Goal: Task Accomplishment & Management: Use online tool/utility

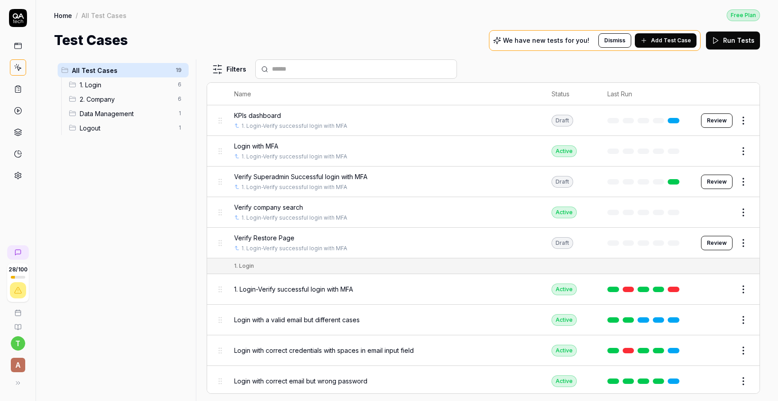
scroll to position [350, 0]
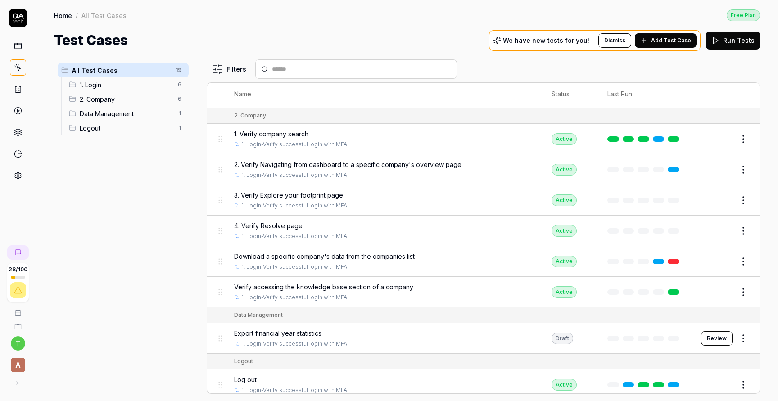
click at [126, 99] on span "2. Company" at bounding box center [126, 99] width 93 height 9
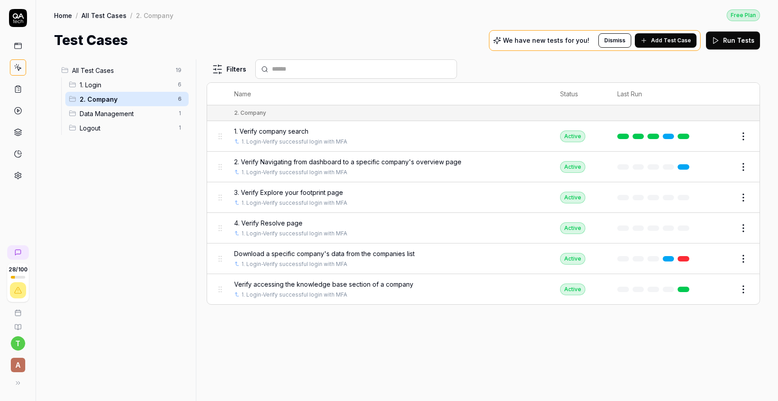
click at [141, 69] on span "All Test Cases" at bounding box center [121, 70] width 98 height 9
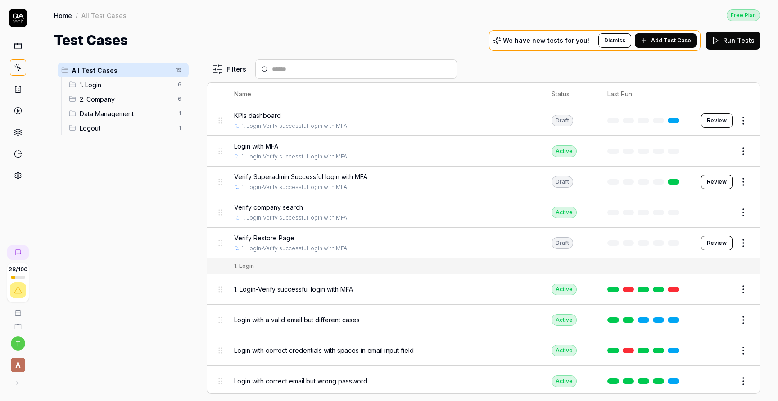
click at [275, 233] on span "Verify Restore Page" at bounding box center [264, 237] width 60 height 9
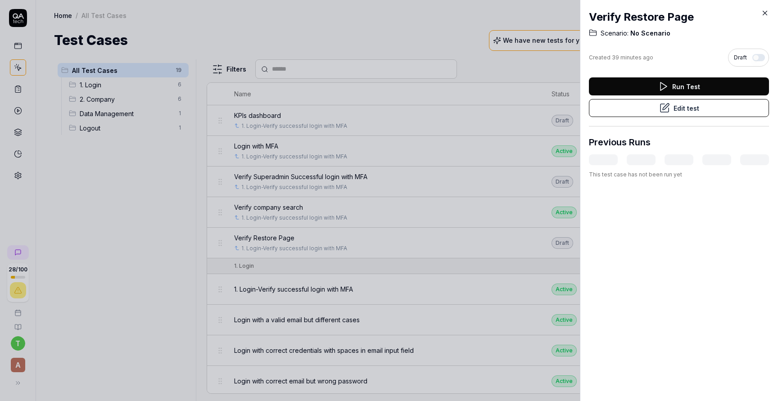
click at [688, 105] on button "Edit test" at bounding box center [679, 108] width 180 height 18
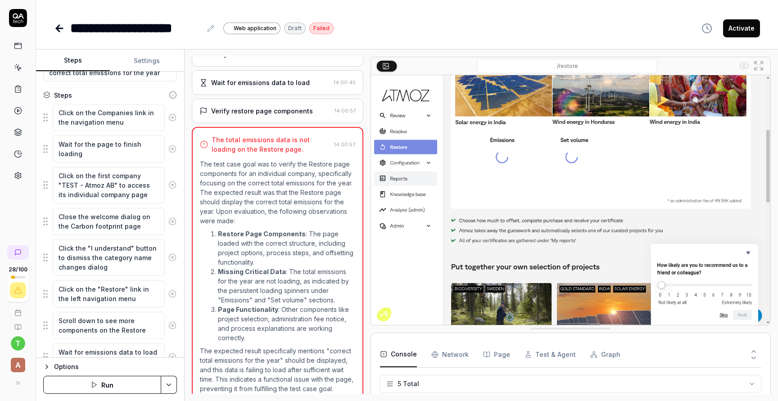
scroll to position [137, 0]
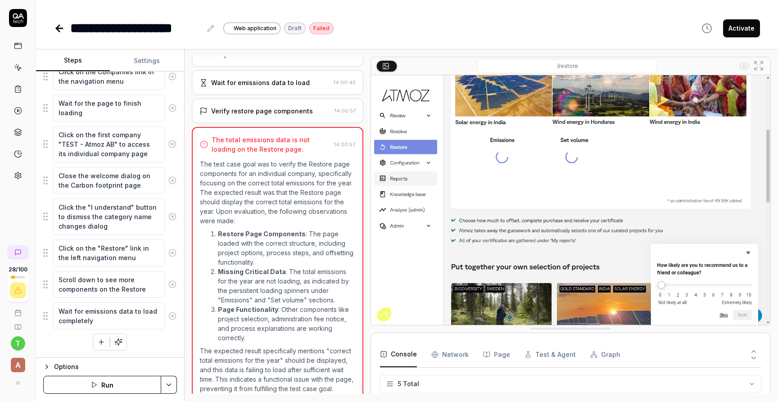
click at [107, 376] on button "Run" at bounding box center [102, 385] width 118 height 18
click at [55, 25] on icon at bounding box center [59, 28] width 11 height 11
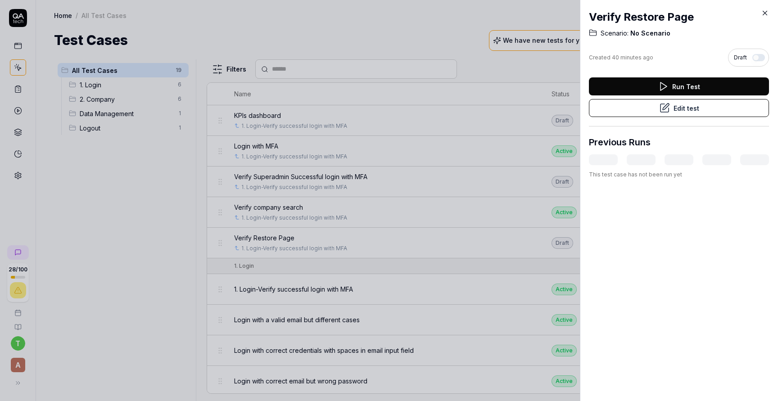
click at [15, 42] on div at bounding box center [389, 200] width 778 height 401
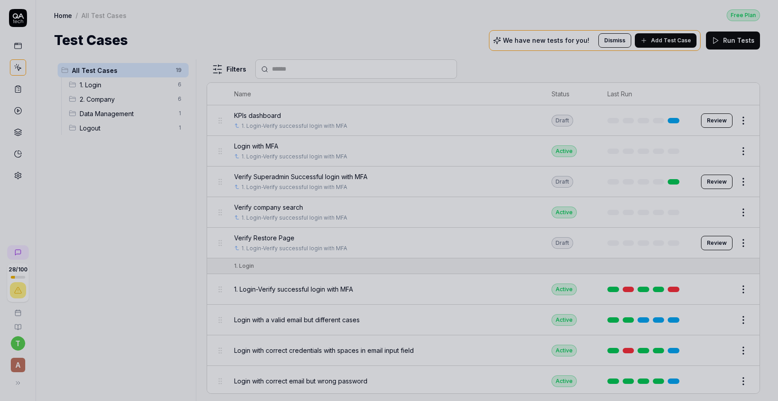
click at [15, 42] on div at bounding box center [389, 200] width 778 height 401
click at [19, 45] on div at bounding box center [389, 200] width 778 height 401
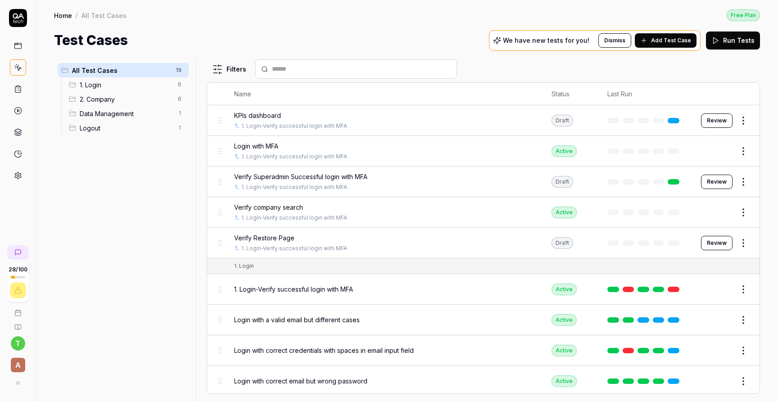
click at [19, 45] on icon at bounding box center [18, 46] width 8 height 8
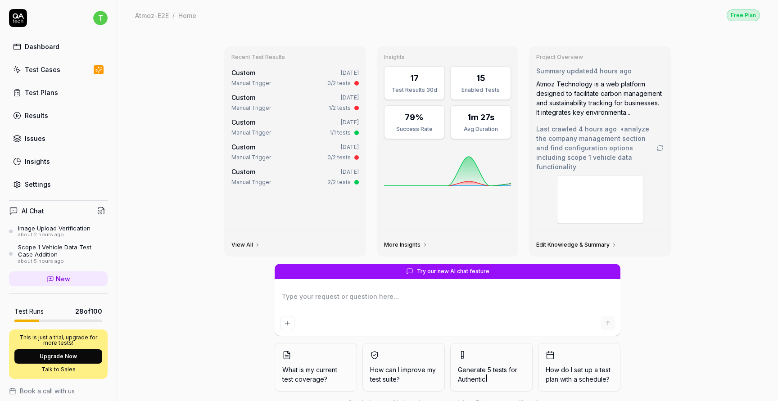
click at [58, 74] on link "Test Cases" at bounding box center [58, 70] width 99 height 18
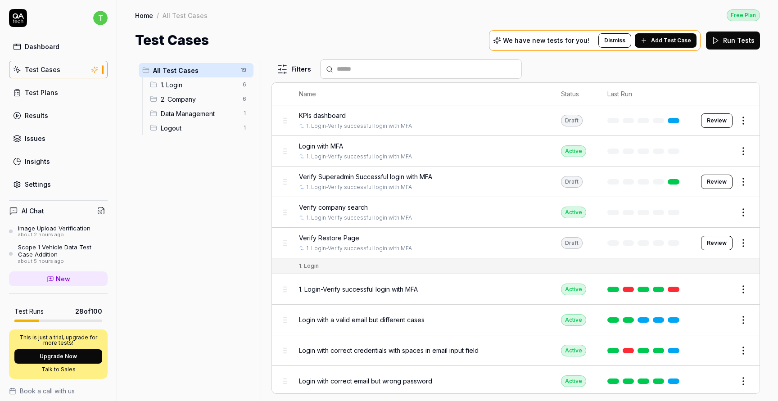
click at [52, 49] on div "Dashboard" at bounding box center [42, 46] width 35 height 9
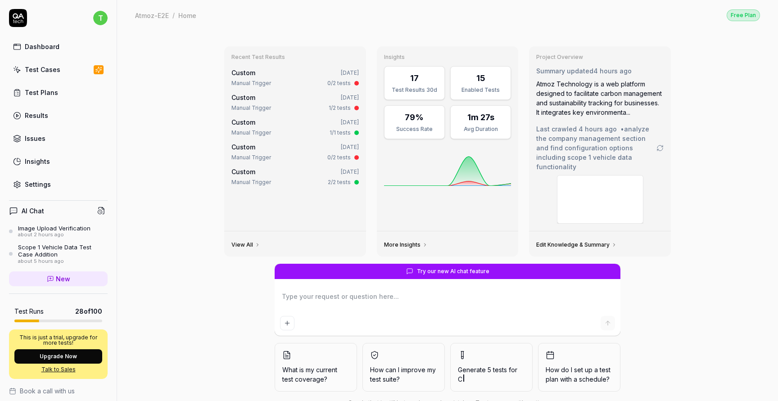
click at [53, 97] on div "Test Plans" at bounding box center [41, 92] width 33 height 9
type textarea "*"
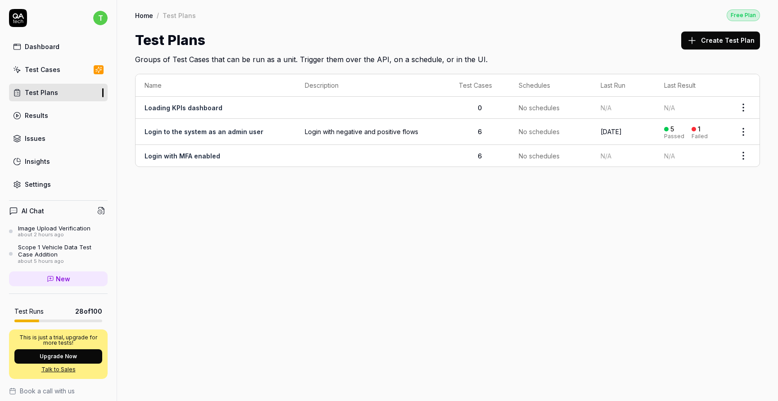
click at [700, 47] on button "Create Test Plan" at bounding box center [720, 41] width 79 height 18
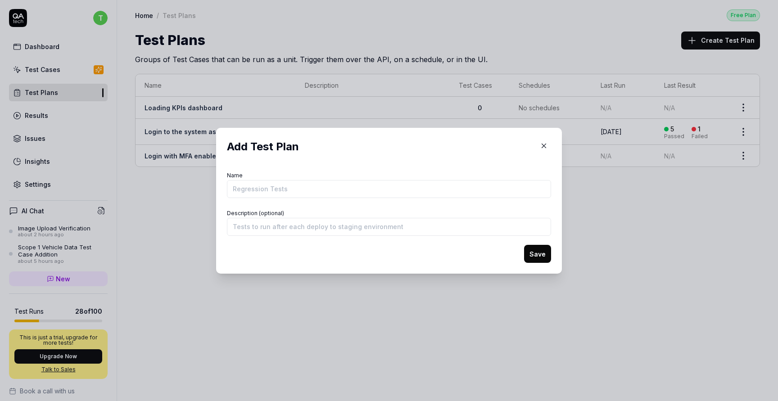
click at [416, 190] on input "Name" at bounding box center [389, 189] width 324 height 18
type input "Company Related test cases"
click at [547, 257] on button "Save" at bounding box center [537, 254] width 27 height 18
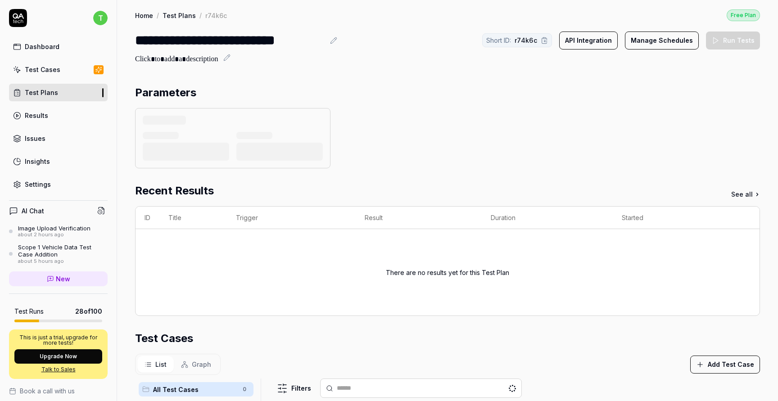
click at [176, 102] on section "Parameters" at bounding box center [447, 127] width 625 height 84
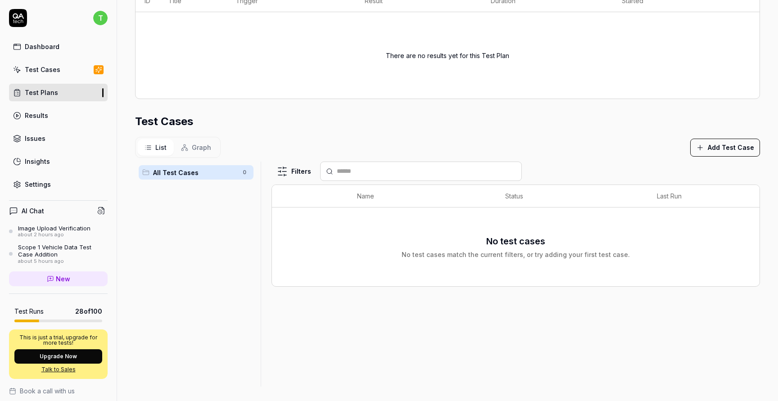
scroll to position [169, 0]
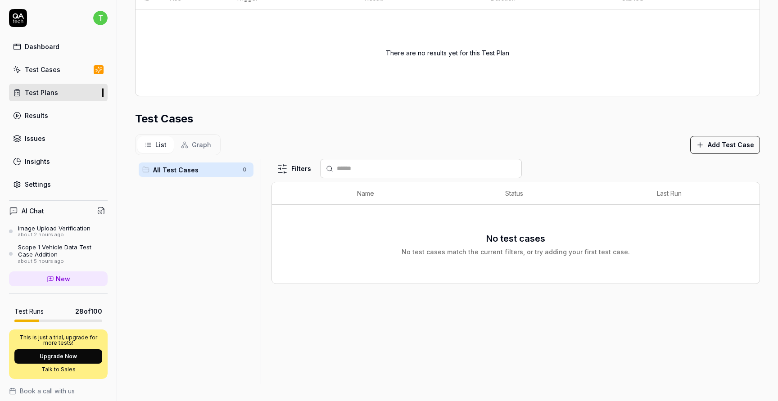
click at [730, 148] on button "Add Test Case" at bounding box center [725, 145] width 70 height 18
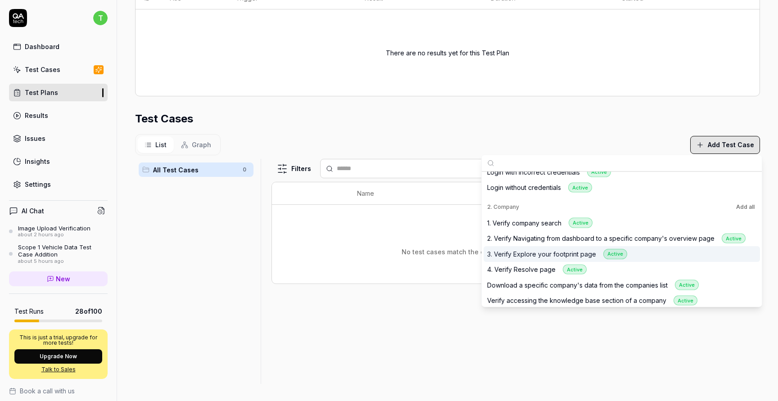
scroll to position [79, 0]
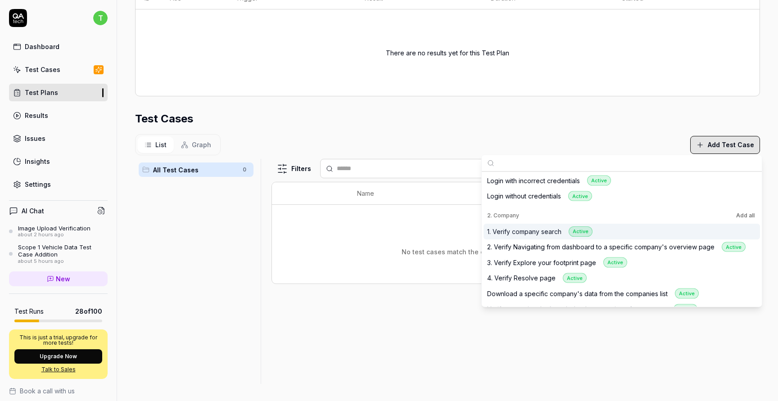
click at [548, 225] on div "1. Verify company search Active" at bounding box center [622, 232] width 276 height 16
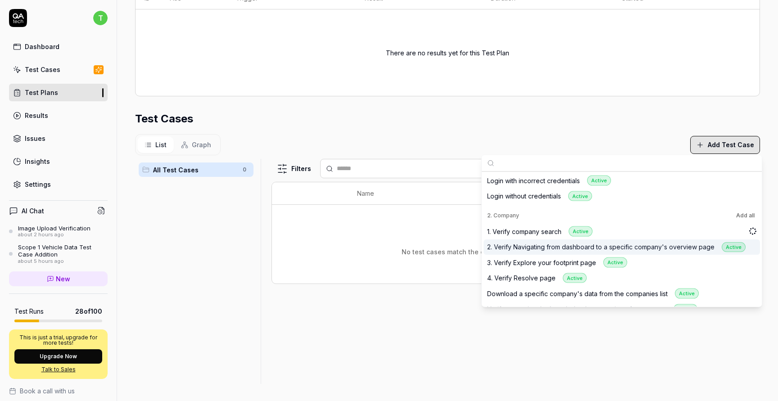
click at [553, 244] on div "2. Verify Navigating from dashboard to a specific company's overview page Active" at bounding box center [616, 247] width 258 height 10
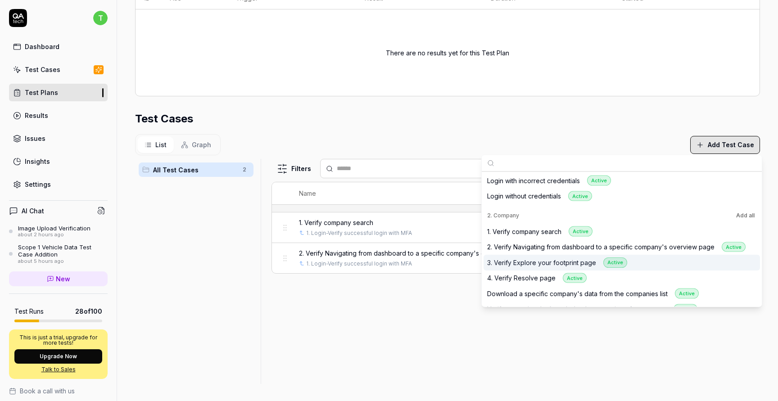
click at [555, 260] on div "3. Verify Explore your footprint page Active" at bounding box center [557, 263] width 140 height 10
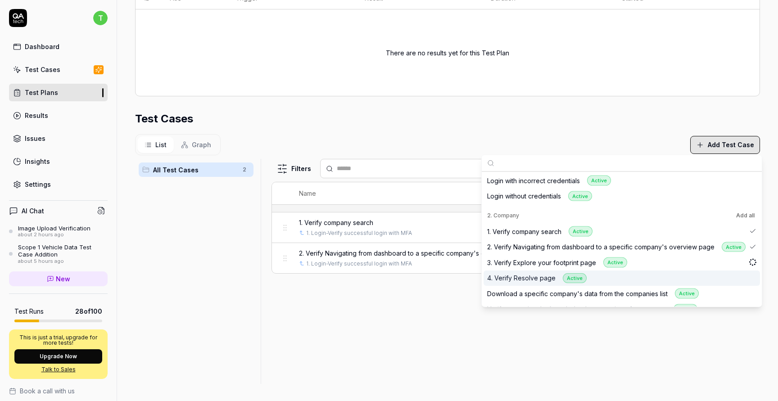
click at [536, 277] on div "4. Verify Resolve page Active" at bounding box center [536, 278] width 99 height 10
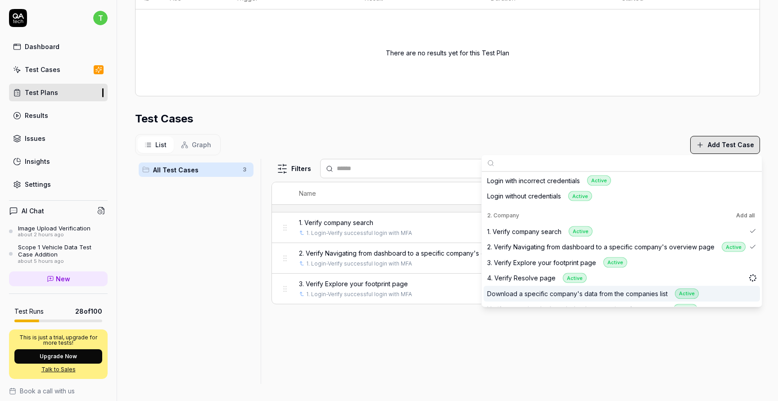
click at [559, 289] on div "Download a specific company's data from the companies list Active" at bounding box center [593, 294] width 212 height 10
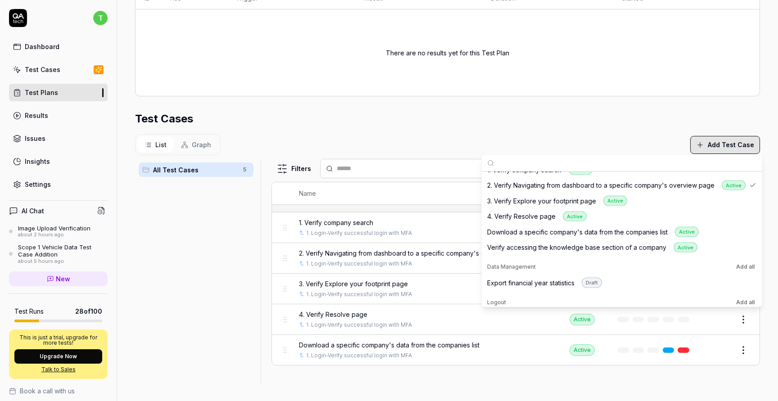
scroll to position [113, 0]
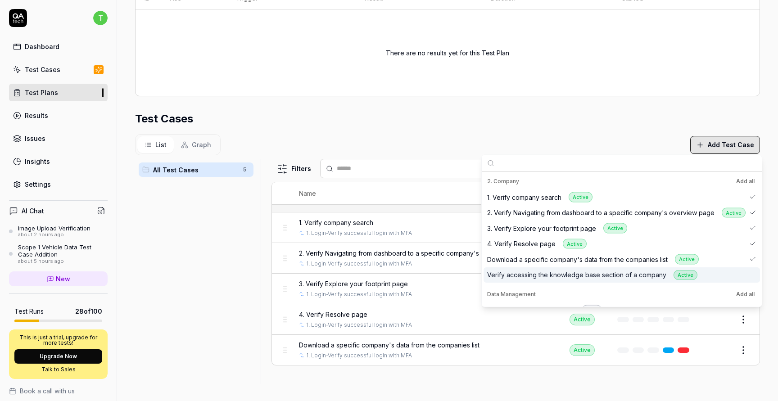
click at [560, 268] on div "Verify accessing the knowledge base section of a company Active" at bounding box center [622, 275] width 276 height 16
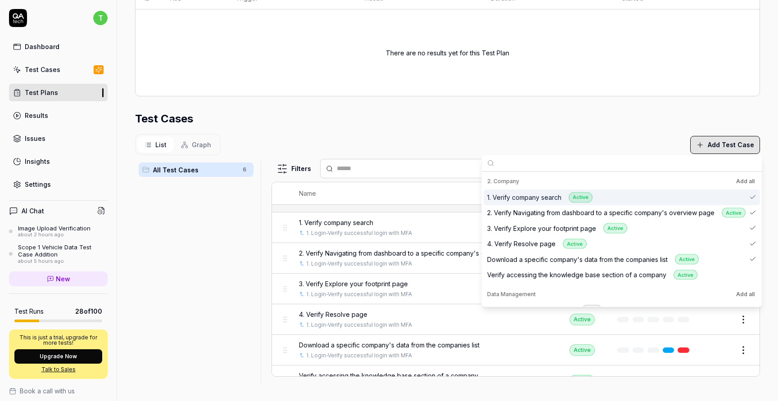
click at [591, 134] on div "List Graph Add Test Case" at bounding box center [447, 144] width 625 height 21
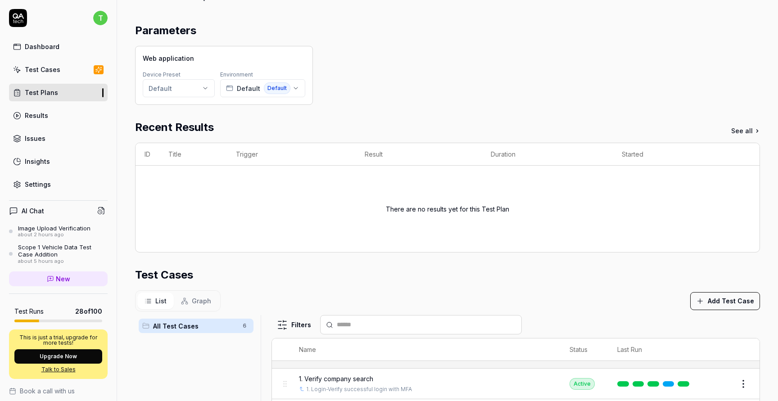
scroll to position [0, 0]
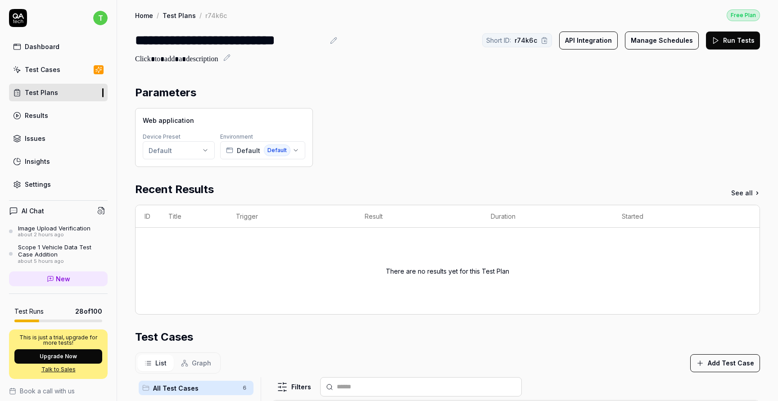
click at [66, 51] on link "Dashboard" at bounding box center [58, 47] width 99 height 18
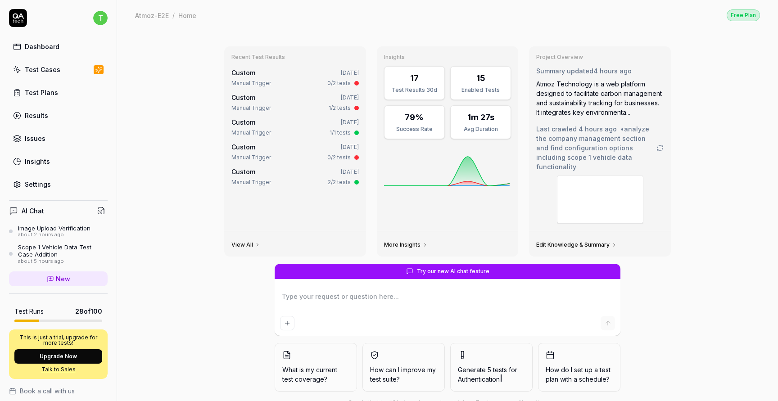
click at [75, 95] on link "Test Plans" at bounding box center [58, 93] width 99 height 18
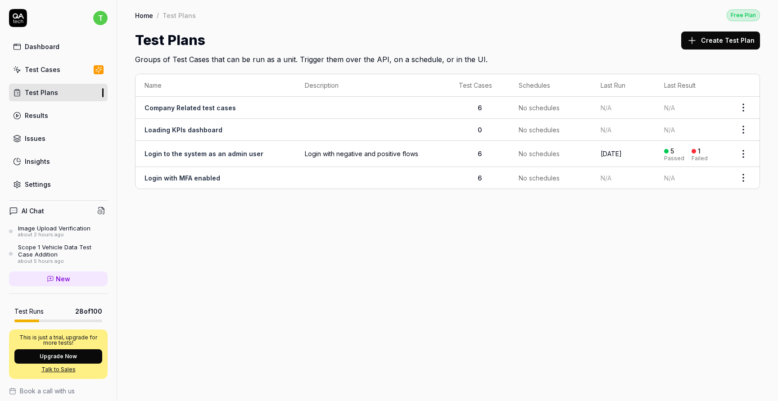
click at [68, 78] on div "Dashboard Test Cases Test Plans Results Issues Insights Settings" at bounding box center [58, 115] width 99 height 155
click at [68, 74] on link "Test Cases" at bounding box center [58, 70] width 99 height 18
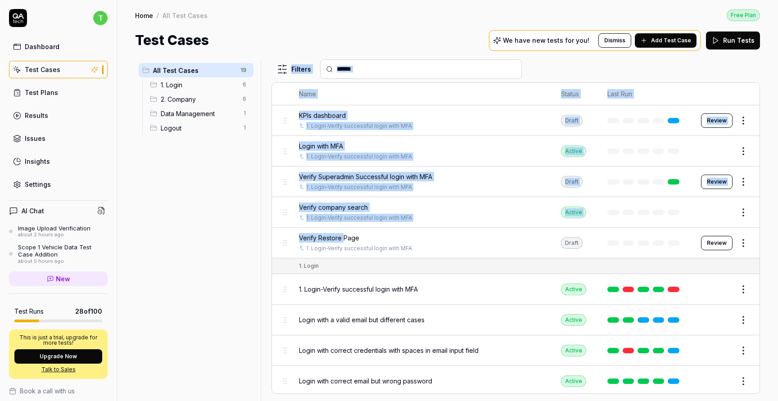
drag, startPoint x: 343, startPoint y: 235, endPoint x: 263, endPoint y: 140, distance: 124.0
click at [263, 140] on div "All Test Cases 19 1. Login 6 2. Company 6 Data Management 1 Logout 1 Filters Na…" at bounding box center [447, 230] width 625 height 342
click at [262, 243] on div at bounding box center [264, 230] width 11 height 342
click at [265, 243] on div at bounding box center [264, 230] width 11 height 342
click at [264, 251] on div at bounding box center [264, 230] width 11 height 342
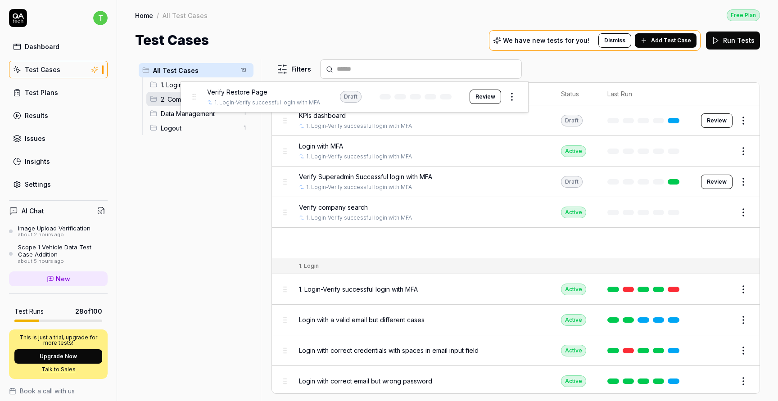
drag, startPoint x: 288, startPoint y: 240, endPoint x: 190, endPoint y: 102, distance: 169.6
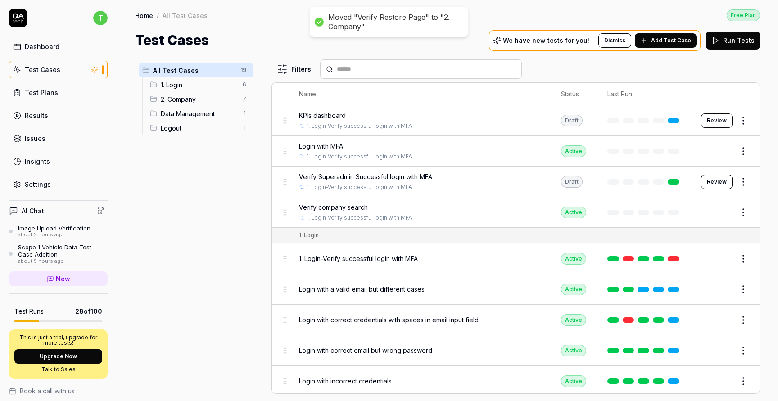
click at [190, 102] on span "2. Company" at bounding box center [199, 99] width 77 height 9
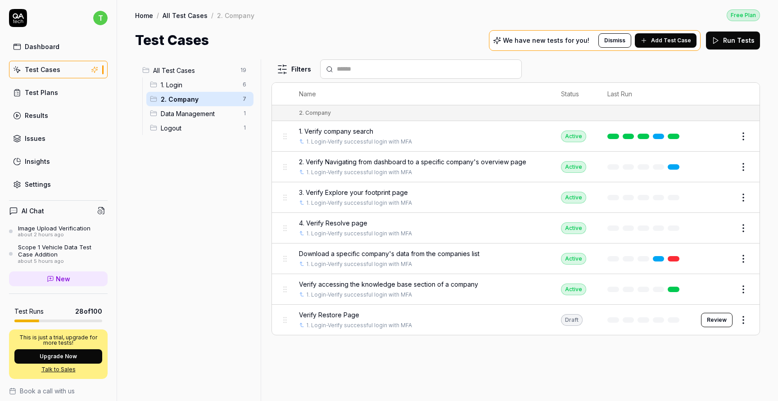
click at [718, 323] on button "Review" at bounding box center [717, 320] width 32 height 14
click at [717, 318] on button "Review" at bounding box center [717, 320] width 32 height 14
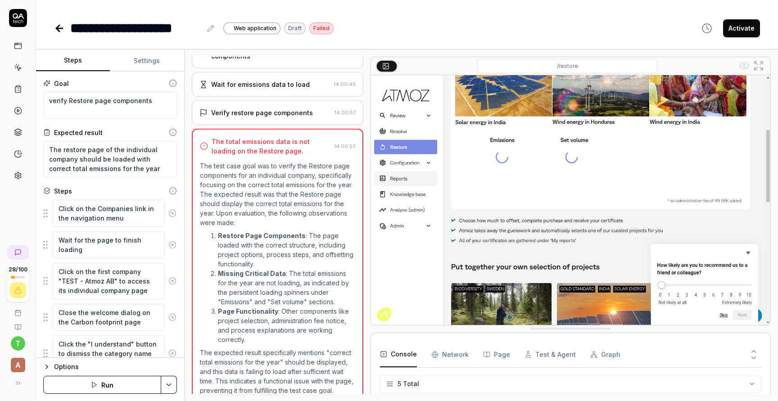
scroll to position [236, 0]
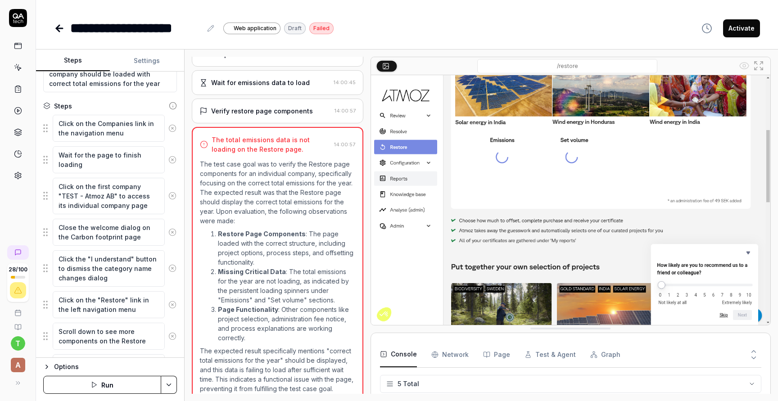
scroll to position [137, 0]
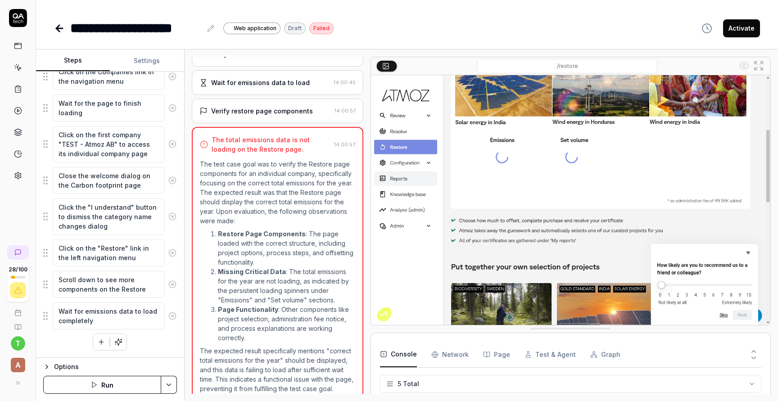
click at [89, 384] on button "Run" at bounding box center [102, 385] width 118 height 18
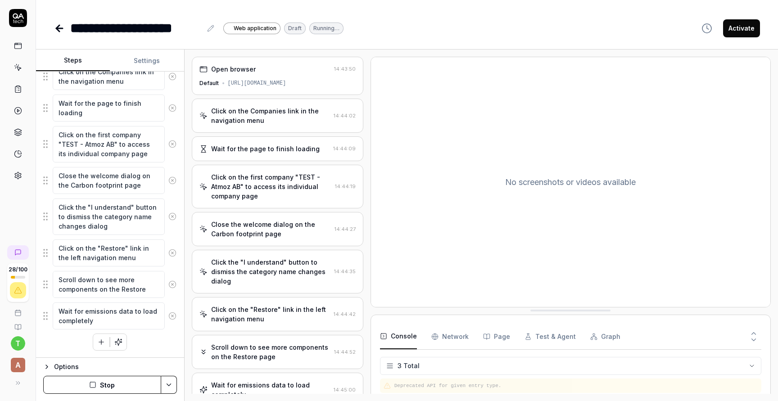
scroll to position [33, 0]
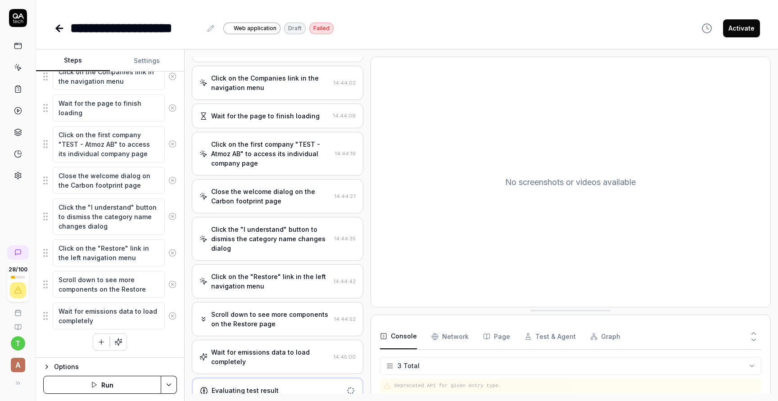
click at [734, 30] on button "Activate" at bounding box center [741, 28] width 37 height 18
click at [58, 26] on icon at bounding box center [57, 28] width 3 height 6
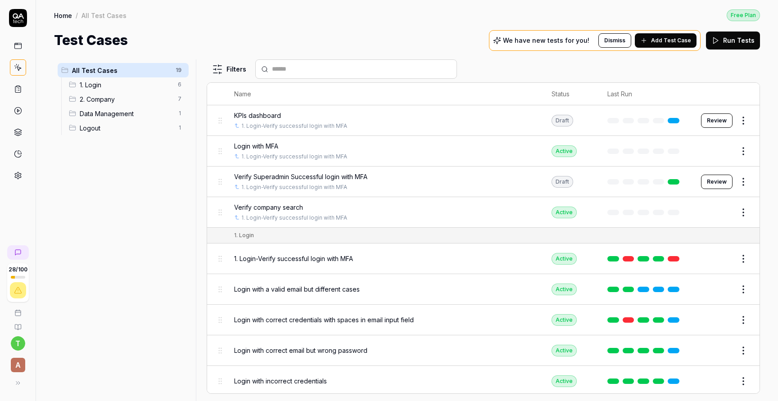
click at [132, 104] on div "2. Company 7" at bounding box center [126, 99] width 123 height 14
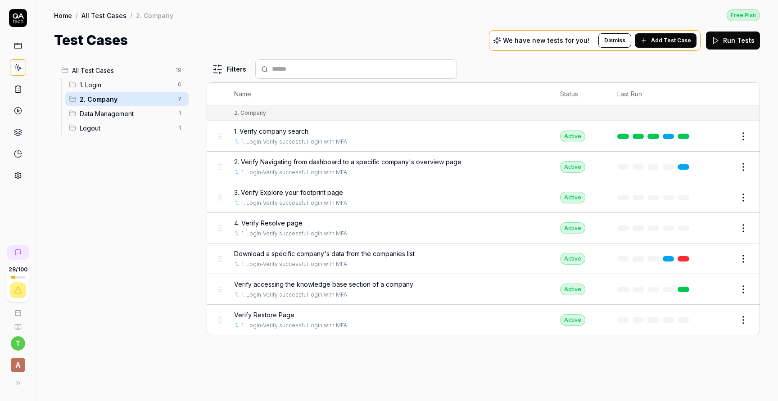
click at [723, 321] on button "Edit" at bounding box center [722, 320] width 22 height 14
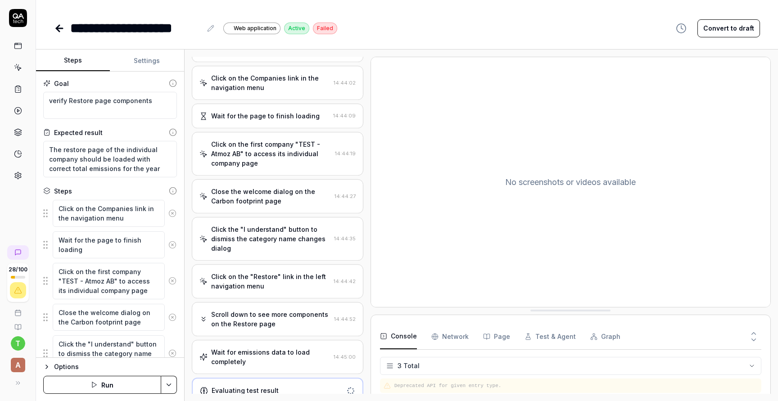
type textarea "*"
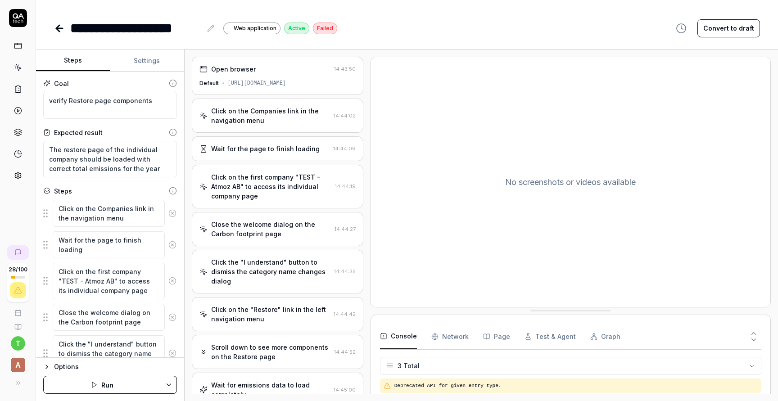
scroll to position [25, 0]
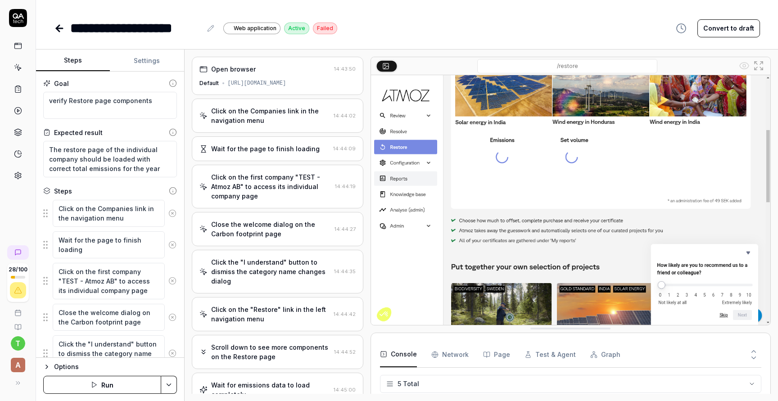
click at [72, 23] on div "**********" at bounding box center [135, 28] width 131 height 20
type textarea "*"
click at [59, 30] on icon at bounding box center [59, 28] width 11 height 11
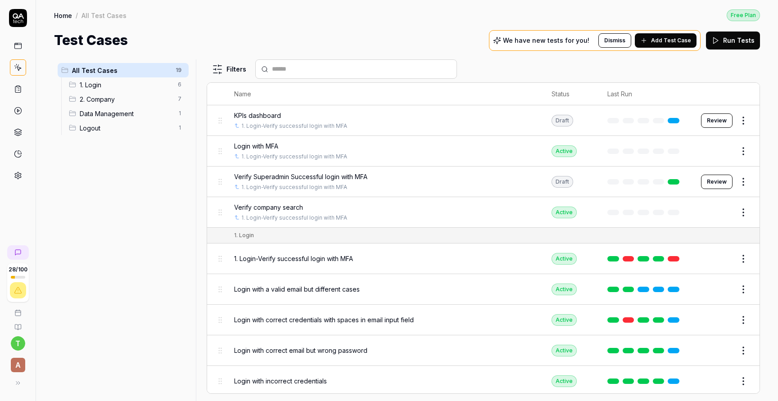
click at [119, 101] on span "2. Company" at bounding box center [126, 99] width 93 height 9
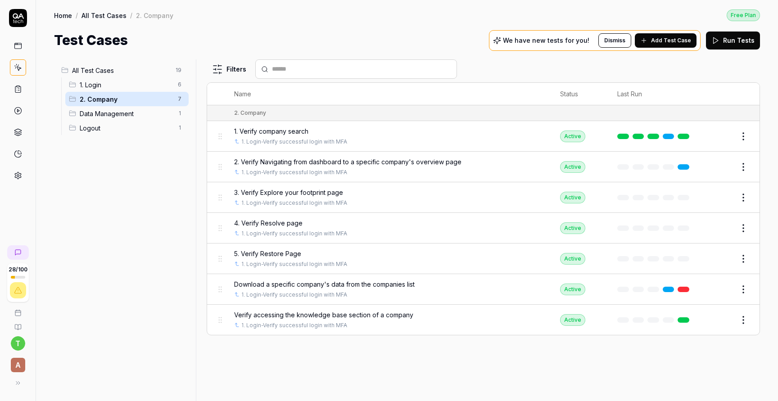
click at [669, 41] on span "Add Test Case" at bounding box center [671, 40] width 40 height 8
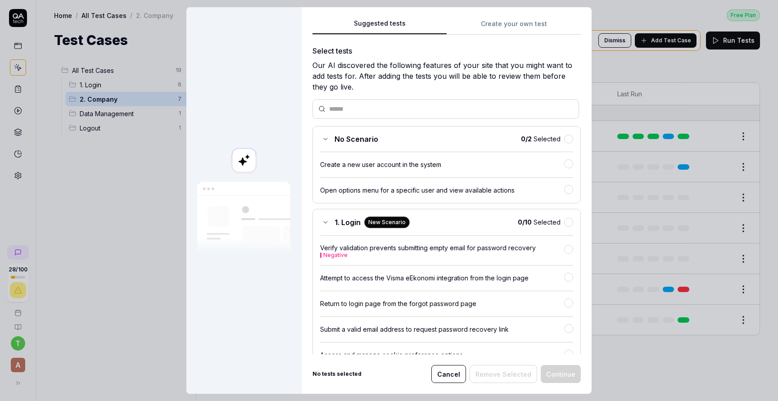
click at [506, 31] on button "Create your own test" at bounding box center [514, 26] width 134 height 16
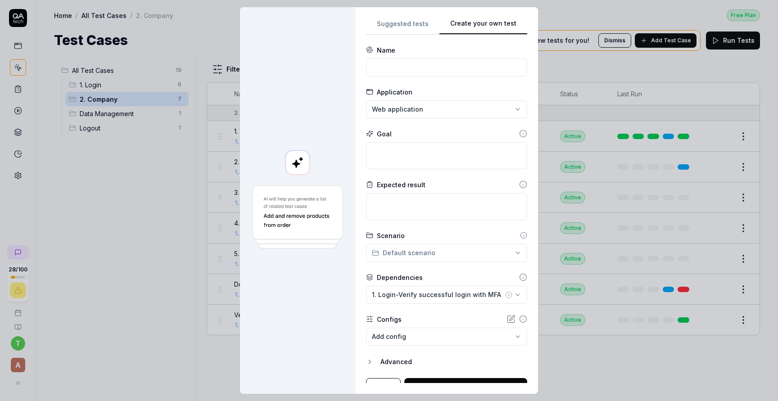
click at [440, 58] on div "Name" at bounding box center [446, 60] width 161 height 31
click at [438, 66] on input at bounding box center [446, 68] width 161 height 18
type input "Verify Configurations loads for the company correctly"
click at [443, 196] on textarea at bounding box center [446, 206] width 161 height 27
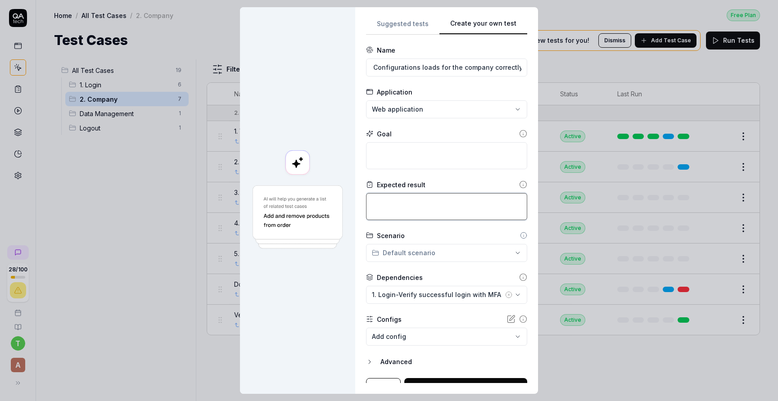
scroll to position [0, 0]
type textarea "*"
type textarea "W"
type textarea "*"
type textarea "Wh"
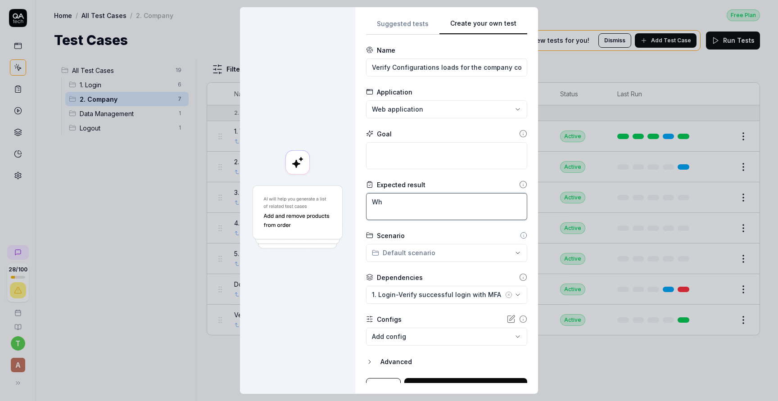
type textarea "*"
type textarea "Whe"
type textarea "*"
type textarea "When"
type textarea "*"
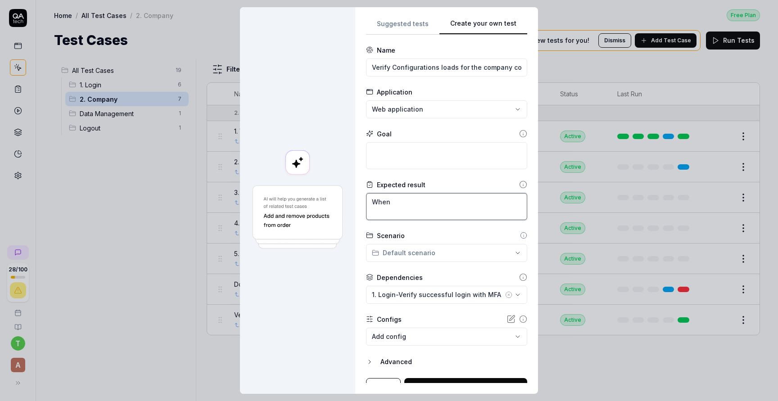
type textarea "When"
type textarea "*"
type textarea "When y"
type textarea "*"
type textarea "When"
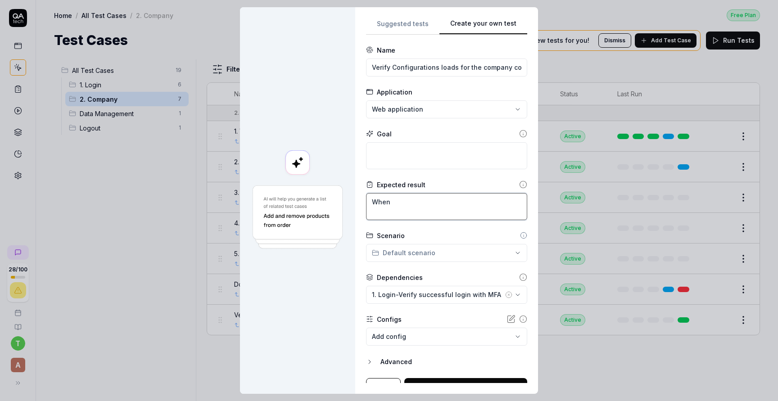
type textarea "*"
type textarea "When u"
type textarea "*"
type textarea "When us"
type textarea "*"
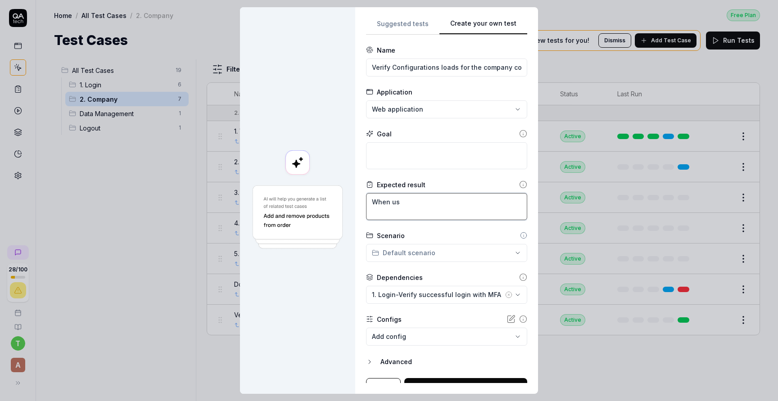
type textarea "When use"
type textarea "*"
type textarea "When user"
type textarea "*"
type textarea "When user"
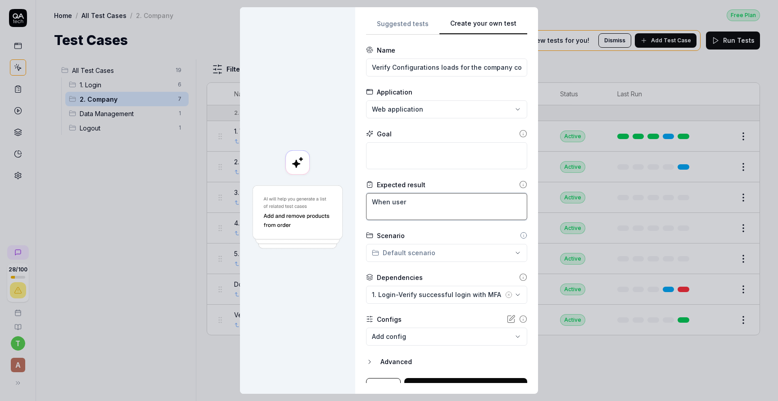
type textarea "*"
type textarea "When user c"
type textarea "*"
type textarea "When user cl"
type textarea "*"
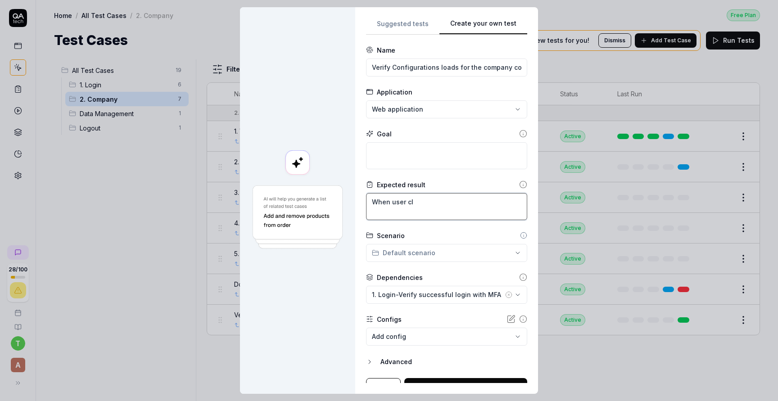
type textarea "When user cli"
type textarea "*"
type textarea "When user clic"
type textarea "*"
type textarea "When user click"
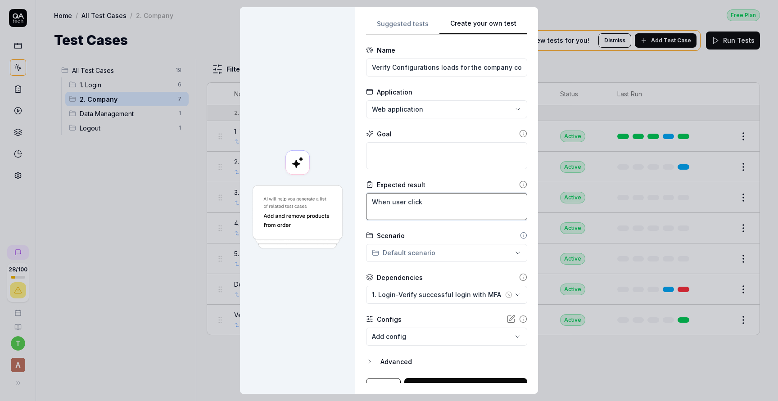
type textarea "*"
type textarea "When user clicks"
type textarea "*"
type textarea "When user clicks"
type textarea "*"
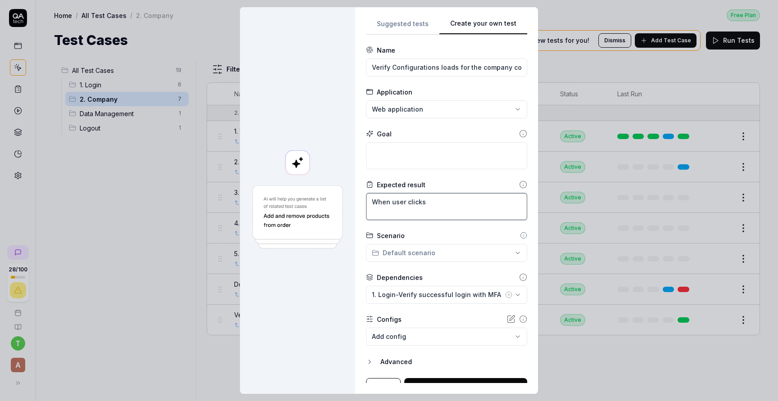
type textarea "When user clicks o"
type textarea "*"
type textarea "When user clicks on"
type textarea "*"
type textarea "When user clicks on"
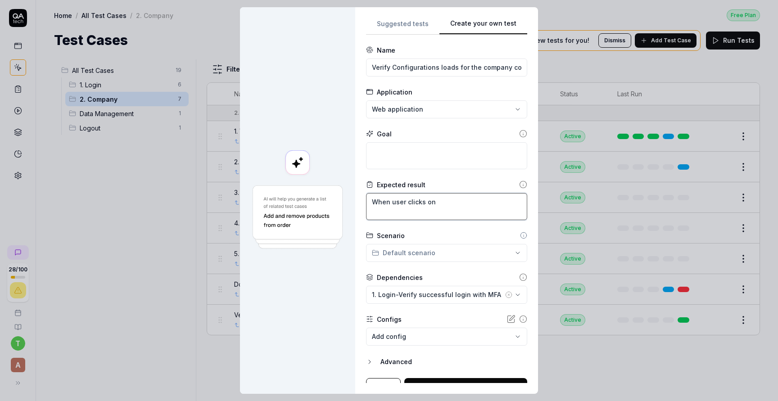
type textarea "*"
type textarea "When user clicks on c"
type textarea "*"
type textarea "When user clicks on co"
type textarea "*"
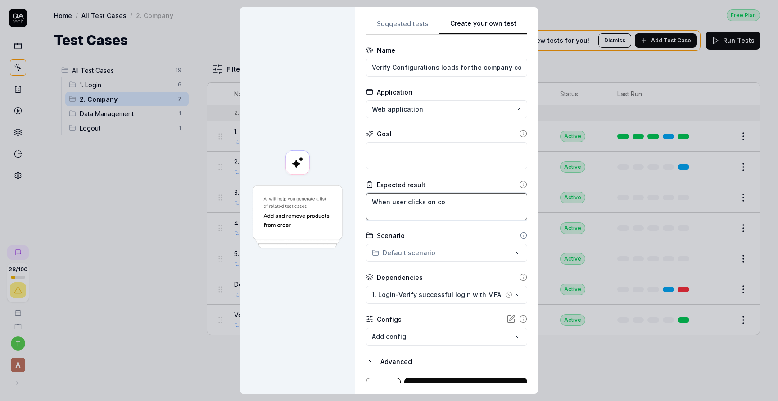
type textarea "When user clicks on con"
type textarea "*"
type textarea "When user clicks on conf"
type textarea "*"
type textarea "When user clicks on confi"
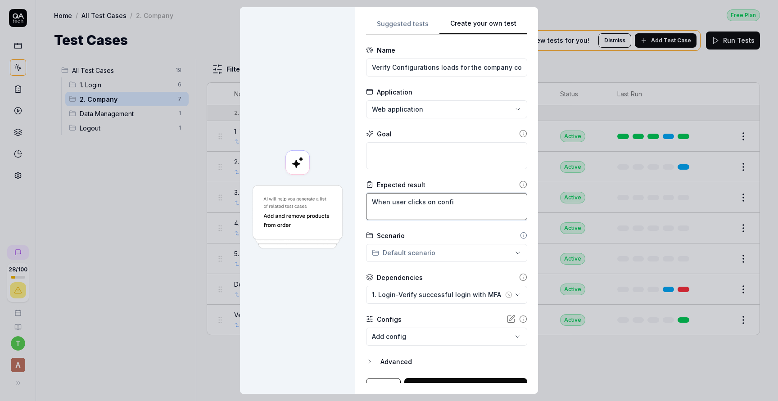
type textarea "*"
type textarea "When user clicks on config"
type textarea "*"
type textarea "When user clicks on configu"
type textarea "*"
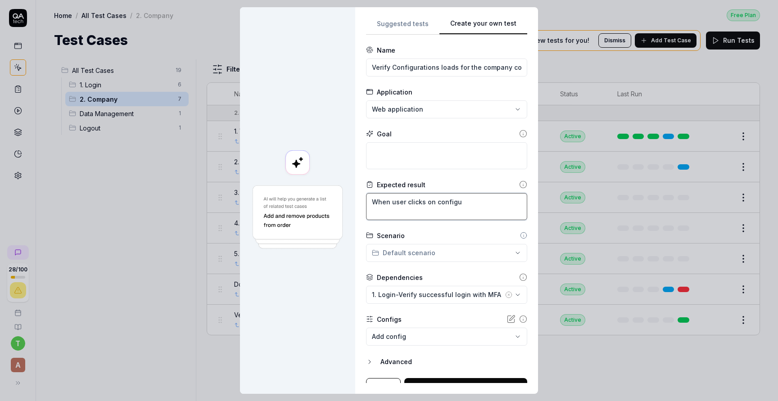
type textarea "When user clicks on configur"
type textarea "*"
type textarea "When user clicks on configura"
type textarea "*"
type textarea "When user clicks on configurat"
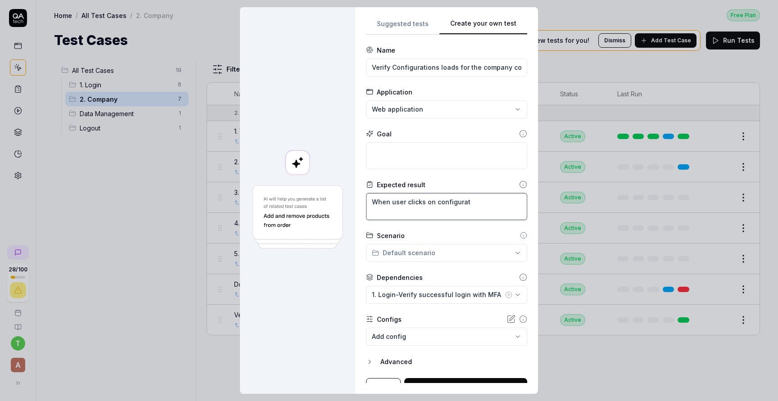
type textarea "*"
type textarea "When user clicks on configurati"
type textarea "*"
type textarea "When user clicks on configuratio"
type textarea "*"
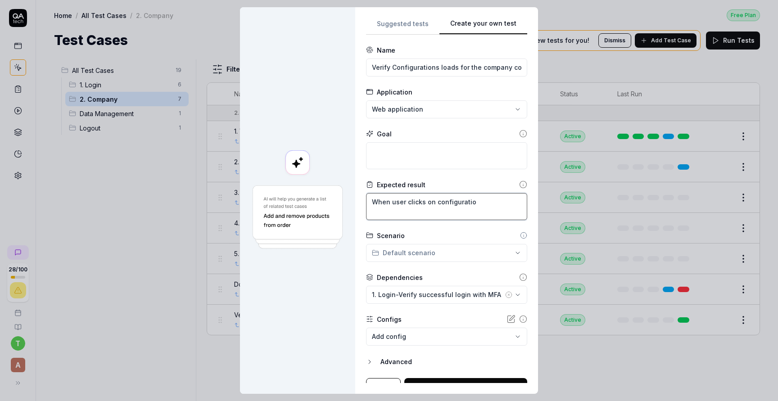
type textarea "When user clicks on configuration"
type textarea "*"
type textarea "When user clicks on configurations"
type textarea "*"
type textarea "When user clicks on configurations"
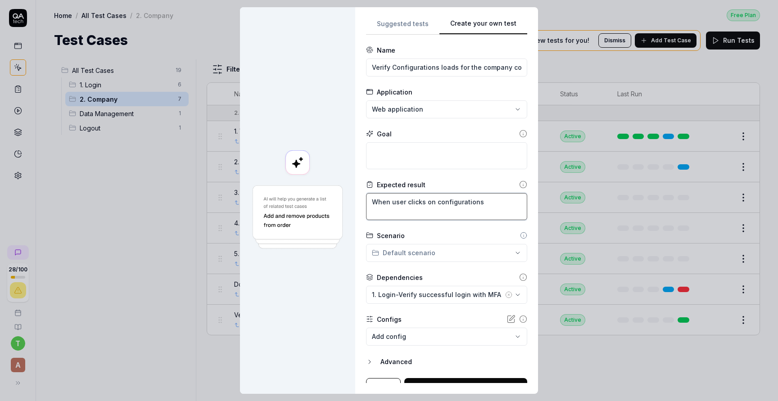
type textarea "*"
type textarea "When user clicks on configurations i"
type textarea "*"
type textarea "When user clicks on configurations it"
type textarea "*"
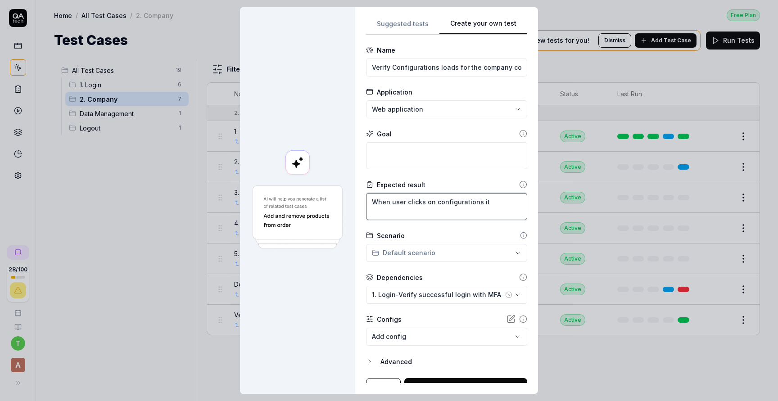
type textarea "When user clicks on configurations it"
type textarea "*"
type textarea "When user clicks on configurations it s"
type textarea "*"
type textarea "When user clicks on configurations it sh"
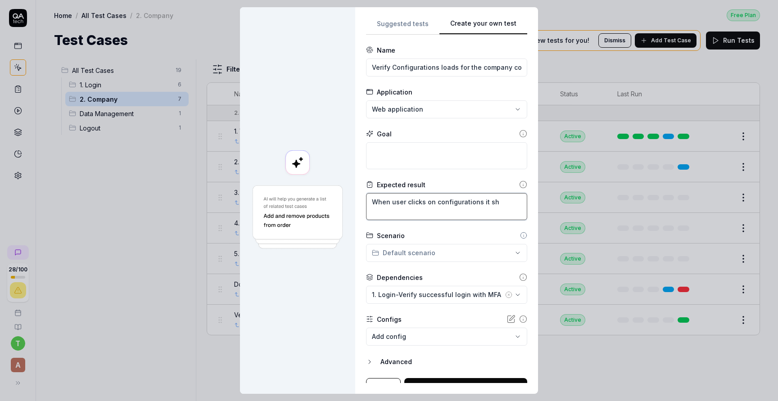
type textarea "*"
type textarea "When user clicks on configurations it sho"
type textarea "*"
type textarea "When user clicks on configurations it shou"
type textarea "*"
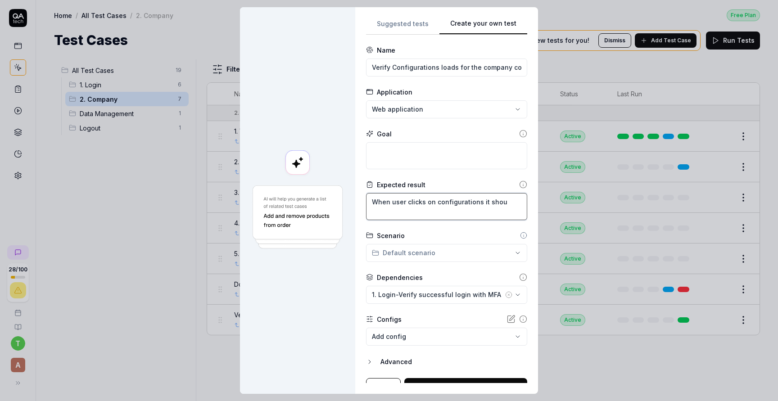
type textarea "When user clicks on configurations it shoul"
type textarea "*"
type textarea "When user clicks on configurations it should"
type textarea "*"
type textarea "When user clicks on configurations it should"
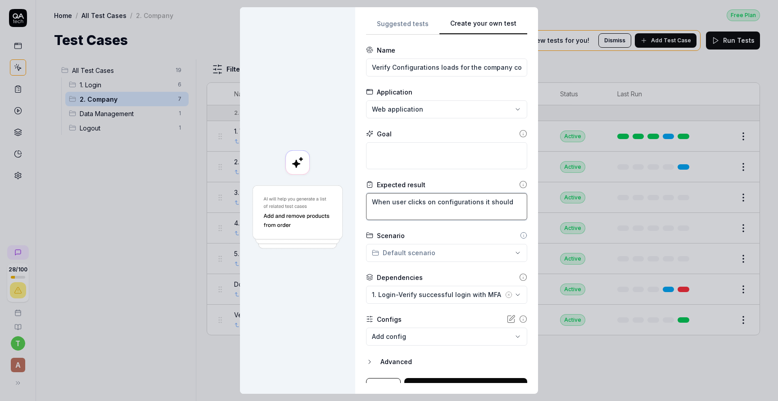
type textarea "*"
type textarea "When user clicks on configurations it should s"
type textarea "*"
type textarea "When user clicks on configurations it should sh"
type textarea "*"
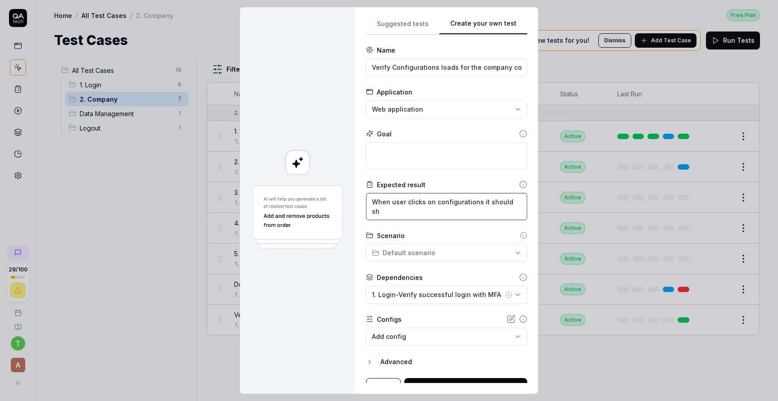
type textarea "When user clicks on configurations it should sho"
type textarea "*"
type textarea "When user clicks on configurations it should show"
type textarea "*"
type textarea "When user clicks on configurations it should show"
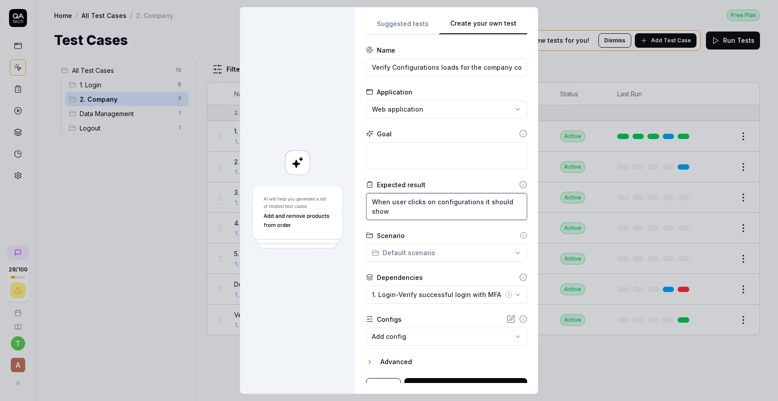
type textarea "*"
type textarea "When user clicks on configurations it should show s"
type textarea "*"
type textarea "When user clicks on configurations it should show sc"
type textarea "*"
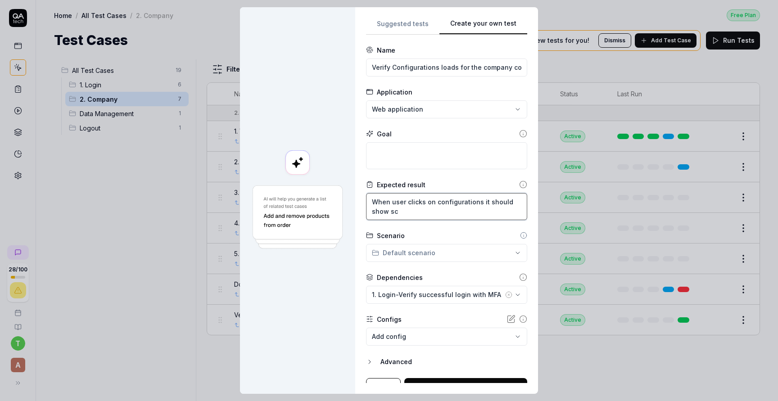
type textarea "When user clicks on configurations it should show sco"
type textarea "*"
type textarea "When user clicks on configurations it should show scop"
type textarea "*"
type textarea "When user clicks on configurations it should show sco"
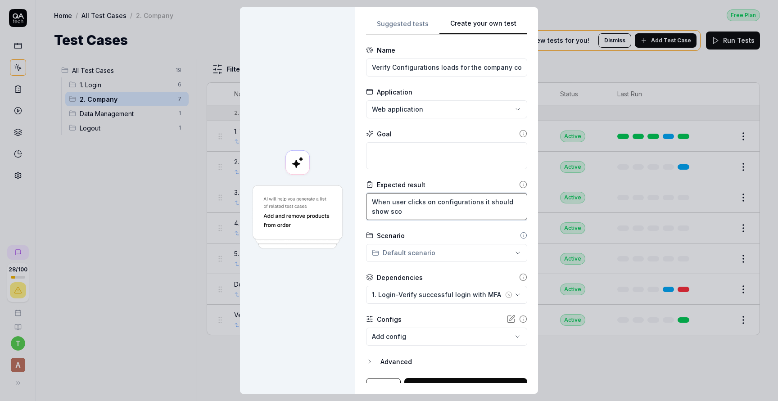
type textarea "*"
type textarea "When user clicks on configurations it should show sc"
type textarea "*"
type textarea "When user clicks on configurations it should show s"
type textarea "*"
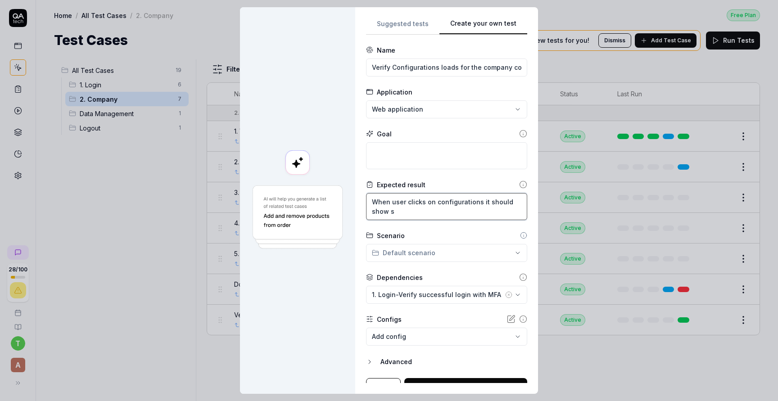
type textarea "When user clicks on configurations it should show"
type textarea "*"
type textarea "When user clicks on configurations it should show"
type textarea "*"
type textarea "When user clicks on configurations it should sho"
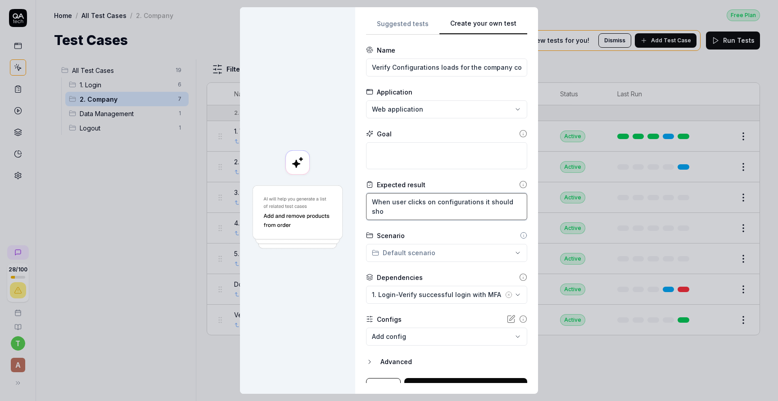
type textarea "*"
type textarea "When user clicks on configurations it should sh"
type textarea "*"
type textarea "When user clicks on configurations it should s"
type textarea "*"
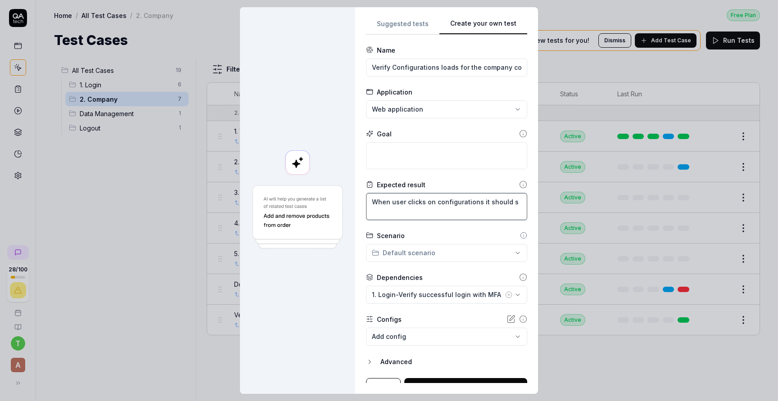
type textarea "When user clicks on configurations it should"
type textarea "*"
type textarea "When user clicks on configurations it should"
type textarea "*"
type textarea "When user clicks on configurations it should"
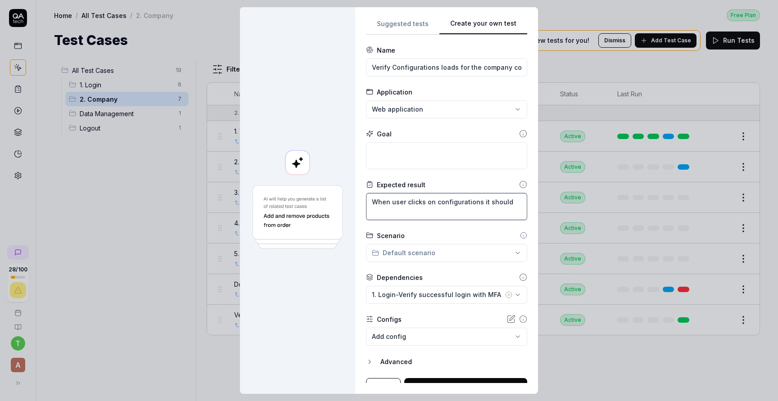
type textarea "*"
type textarea "When user clicks on configurations it should e"
type textarea "*"
type textarea "When user clicks on configurations it should ex"
type textarea "*"
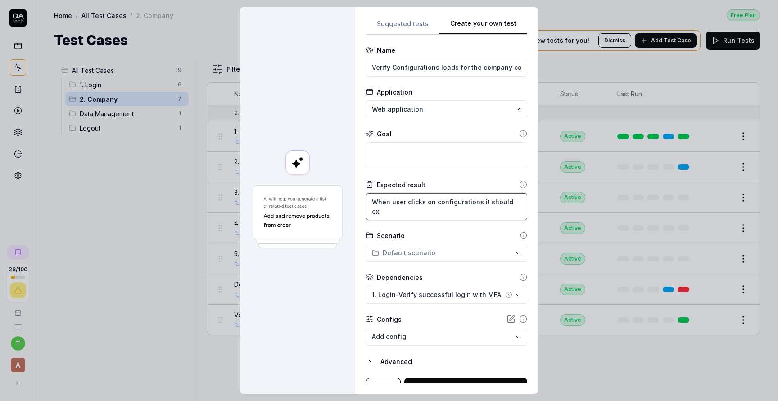
type textarea "When user clicks on configurations it should exp"
type textarea "*"
type textarea "When user clicks on configurations it should expa"
type textarea "*"
type textarea "When user clicks on configurations it should expan"
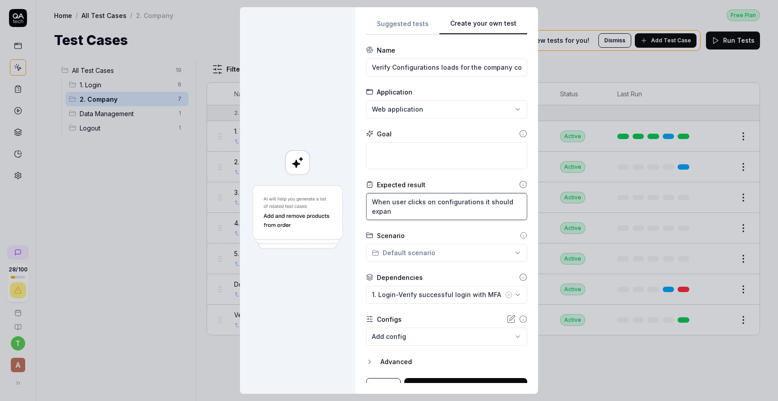
type textarea "*"
type textarea "When user clicks on configurations it should expand"
type textarea "*"
type textarea "When user clicks on configurations it should expand"
type textarea "*"
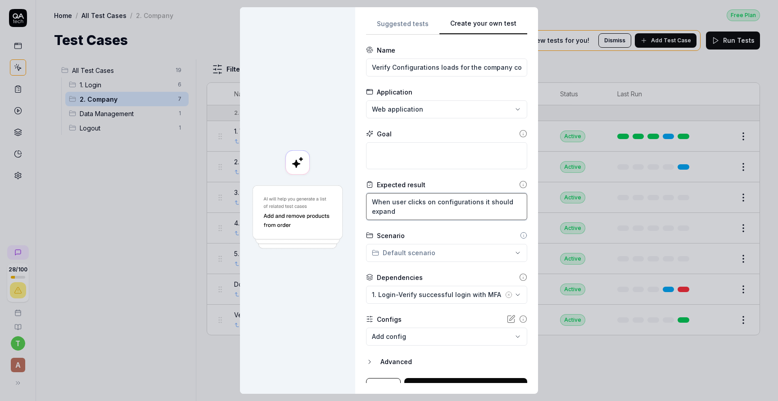
type textarea "When user clicks on configurations it should expand a"
type textarea "*"
type textarea "When user clicks on configurations it should expand as"
type textarea "*"
type textarea "When user clicks on configurations it should expand as"
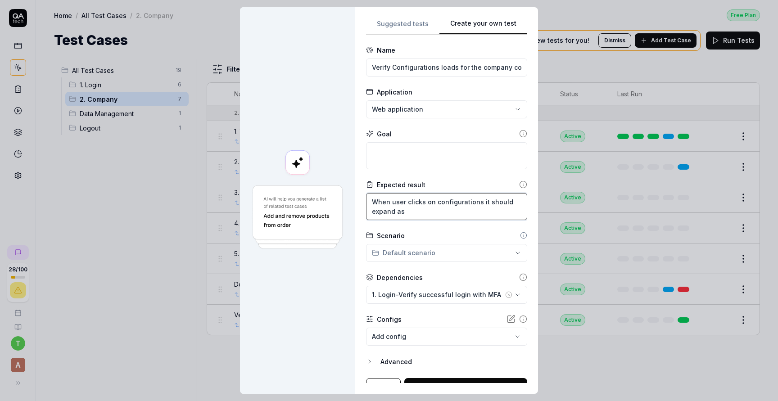
type textarea "*"
type textarea "When user clicks on configurations it should expand as s"
type textarea "*"
type textarea "When user clicks on configurations it should expand as sc"
type textarea "*"
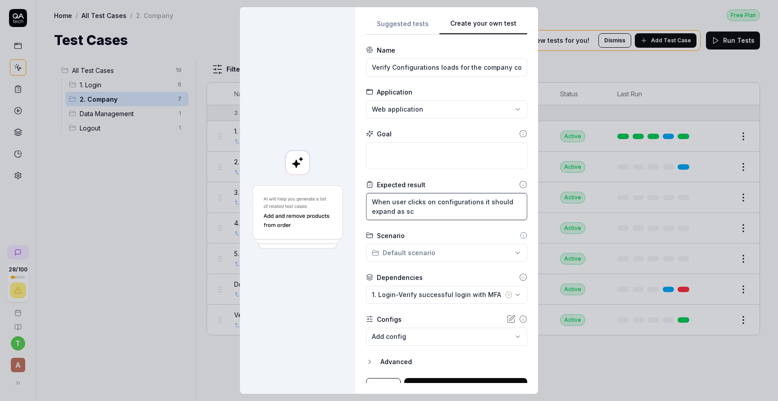
type textarea "When user clicks on configurations it should expand as sco"
type textarea "*"
type textarea "When user clicks on configurations it should expand as scop"
type textarea "*"
type textarea "When user clicks on configurations it should expand as scope"
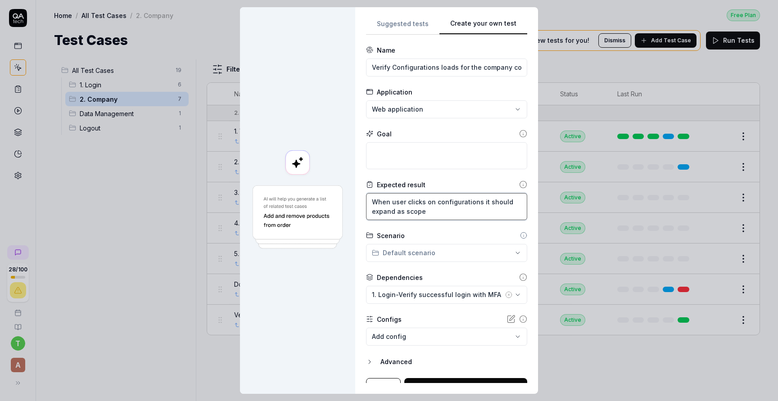
type textarea "*"
type textarea "When user clicks on configurations it should expand as scope"
type textarea "*"
type textarea "When user clicks on configurations it should expand as scope 1"
type textarea "*"
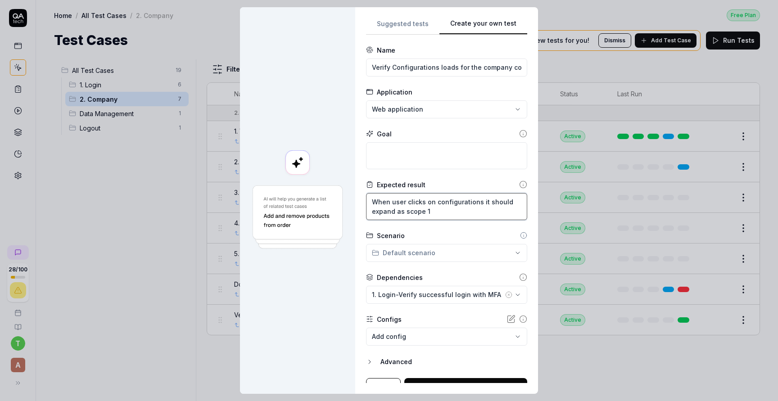
type textarea "When user clicks on configurations it should expand as scope 1"
type textarea "*"
type textarea "When user clicks on configurations it should expand as scope 1 s"
type textarea "*"
type textarea "When user clicks on configurations it should expand as scope 1 sc"
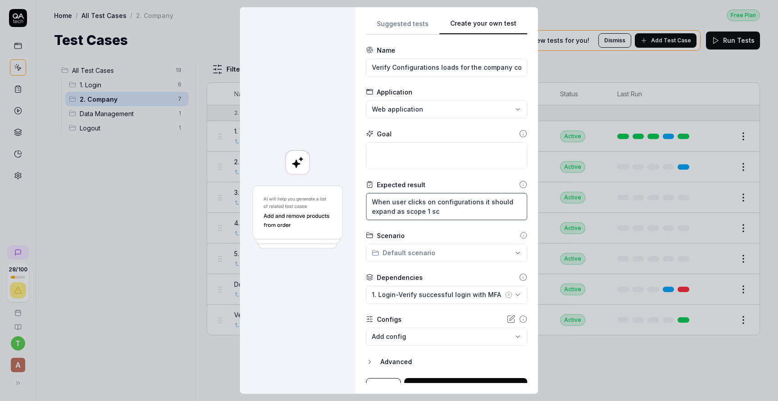
type textarea "*"
type textarea "When user clicks on configurations it should expand as scope 1 sco"
type textarea "*"
type textarea "When user clicks on configurations it should expand as scope 1 scop"
type textarea "*"
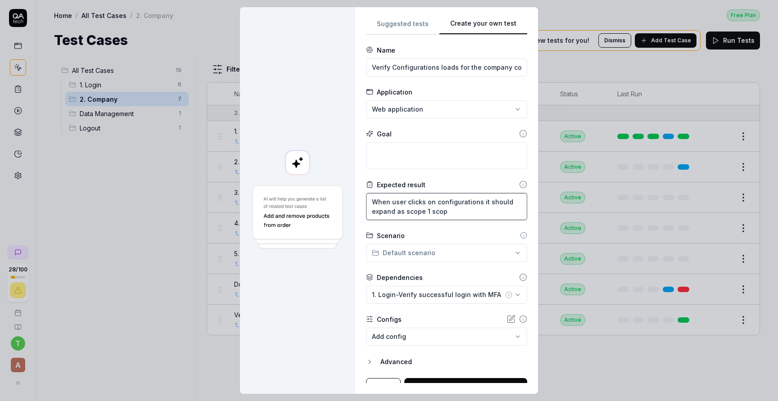
type textarea "When user clicks on configurations it should expand as scope 1 scope"
type textarea "*"
type textarea "When user clicks on configurations it should expand as scope 1 scope"
type textarea "*"
type textarea "When user clicks on configurations it should expand as scope 1 scope 2"
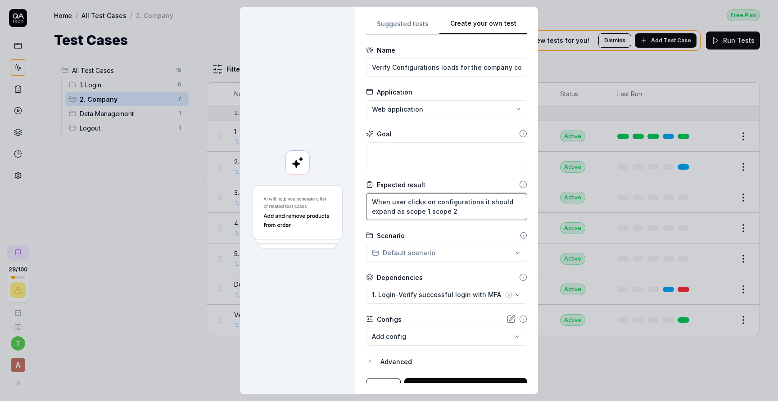
type textarea "*"
type textarea "When user clicks on configurations it should expand as scope 1 scope 2,"
type textarea "*"
type textarea "When user clicks on configurations it should expand as scope 1 scope 2,"
type textarea "*"
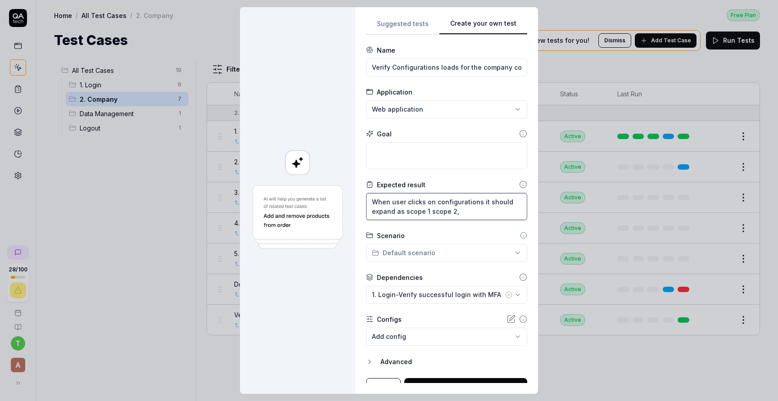
type textarea "When user clicks on configurations it should expand as scope 1 scope 2, s"
type textarea "*"
type textarea "When user clicks on configurations it should expand as scope 1 scope 2, sc"
type textarea "*"
type textarea "When user clicks on configurations it should expand as scope 1 scope 2, sco"
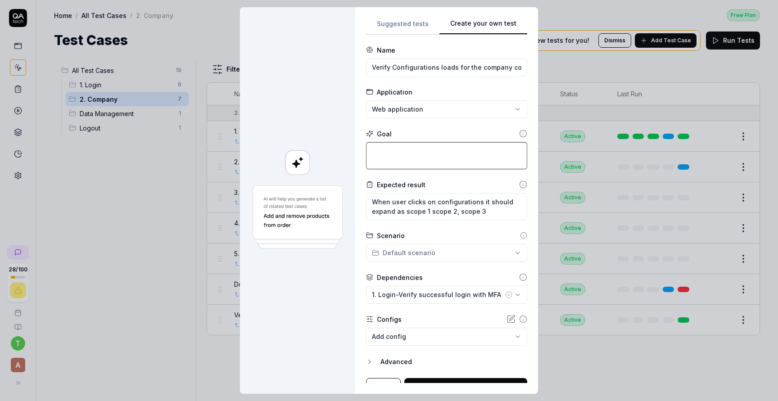
click at [419, 144] on textarea at bounding box center [446, 155] width 161 height 27
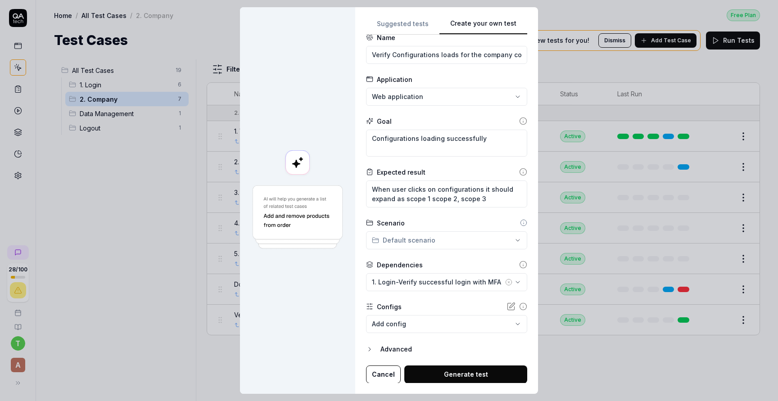
click at [481, 374] on button "Generate test" at bounding box center [465, 375] width 123 height 18
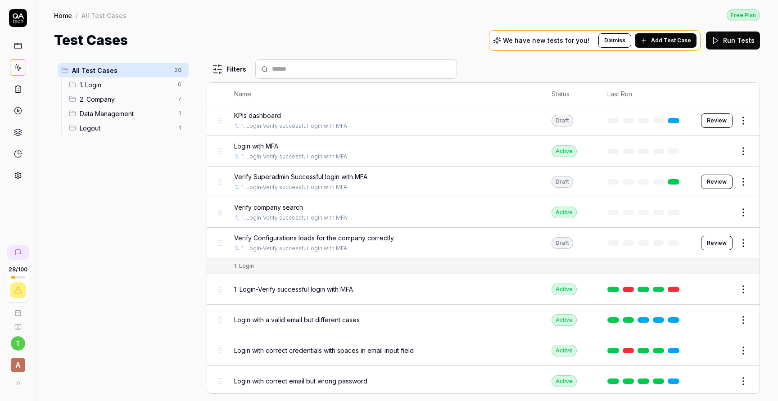
click at [118, 97] on span "2. Company" at bounding box center [126, 99] width 93 height 9
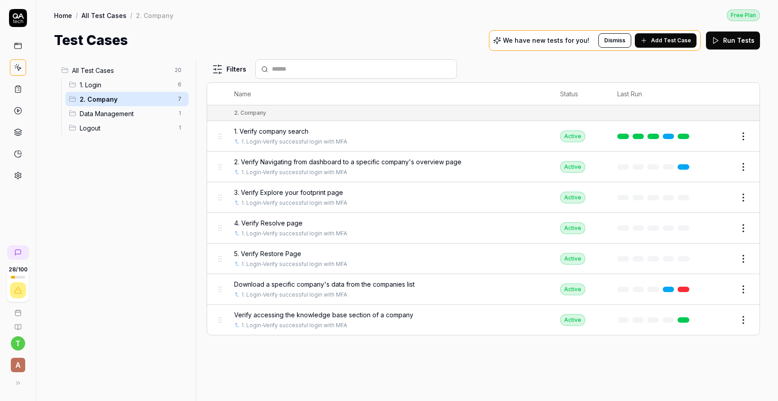
click at [142, 79] on div "1. Login 6" at bounding box center [126, 84] width 123 height 14
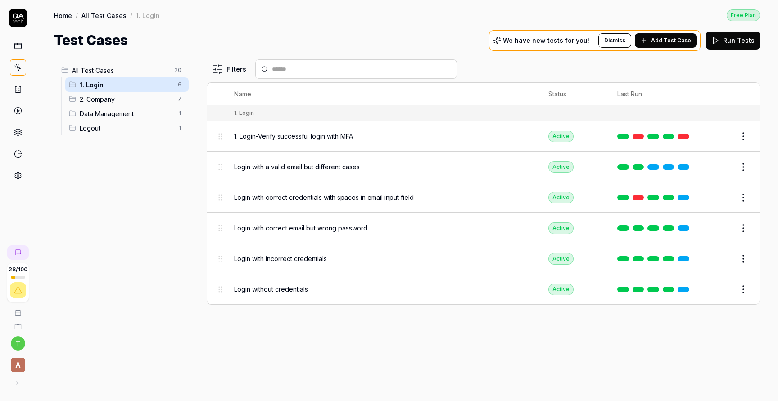
click at [139, 73] on span "All Test Cases" at bounding box center [120, 70] width 97 height 9
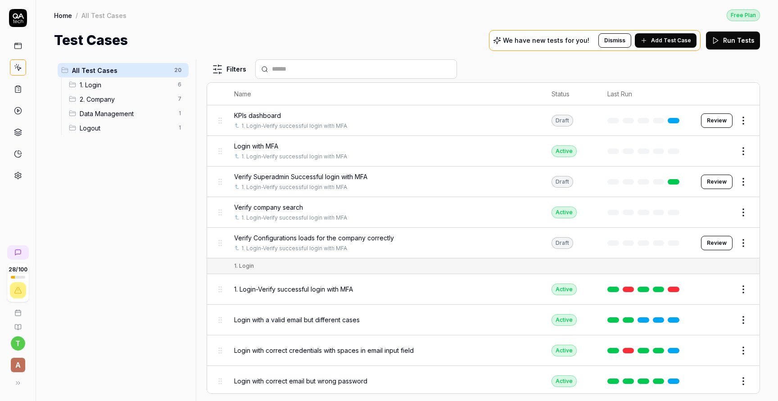
click at [182, 71] on html "28 / 100 t A Home / All Test Cases Free Plan Home / All Test Cases Free Plan Te…" at bounding box center [389, 234] width 778 height 469
click at [159, 86] on div "Add Scenario" at bounding box center [147, 88] width 71 height 20
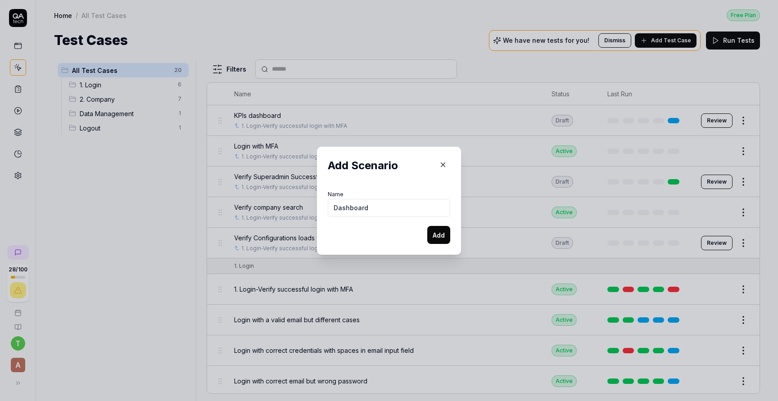
click at [444, 241] on button "Add" at bounding box center [438, 235] width 23 height 18
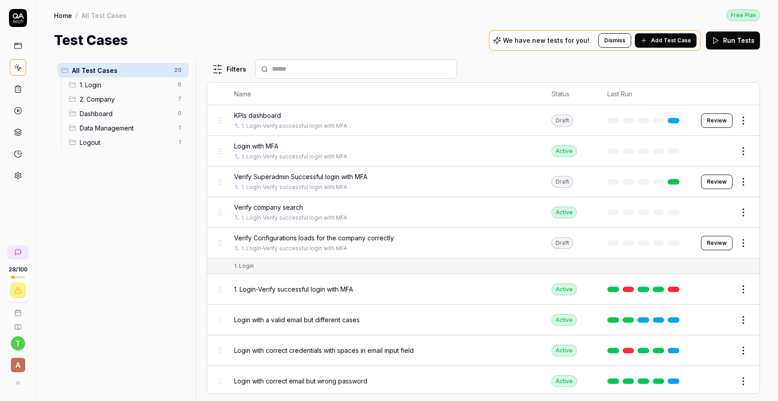
click at [181, 115] on html "28 / 100 t A Home / All Test Cases Free Plan Home / All Test Cases Free Plan Te…" at bounding box center [389, 234] width 778 height 469
click at [144, 132] on div "Rename Scenario" at bounding box center [142, 131] width 90 height 20
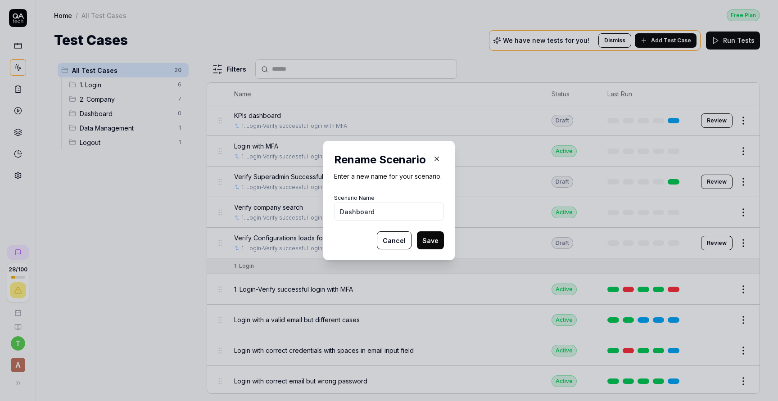
click at [341, 213] on input "Dashboard" at bounding box center [389, 212] width 110 height 18
click at [417, 231] on button "Save" at bounding box center [430, 240] width 27 height 18
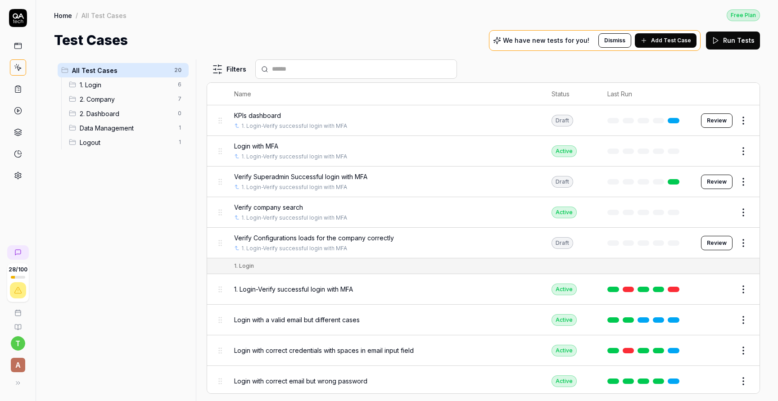
click at [178, 98] on html "Scenario renamed successfully 28 / 100 t A Home / All Test Cases Free Plan Home…" at bounding box center [389, 234] width 778 height 469
click at [141, 110] on div "Rename Scenario" at bounding box center [142, 117] width 90 height 20
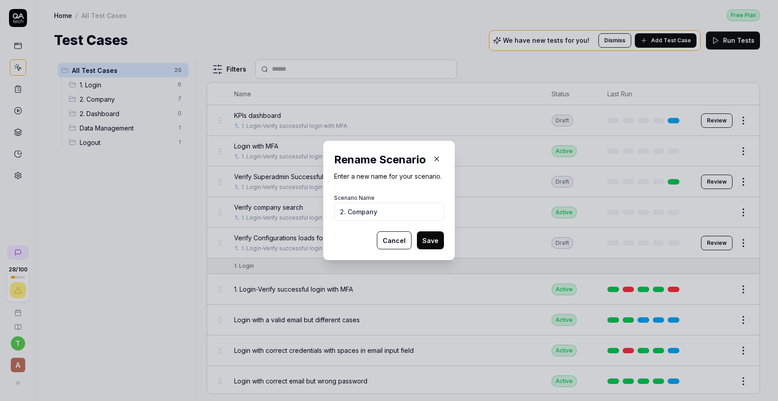
click at [342, 212] on input "2. Company" at bounding box center [389, 212] width 110 height 18
click at [417, 231] on button "Save" at bounding box center [430, 240] width 27 height 18
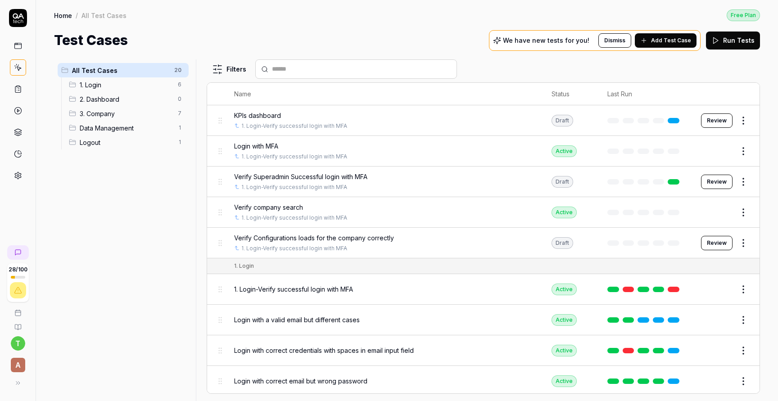
click at [122, 109] on span "3. Company" at bounding box center [126, 113] width 93 height 9
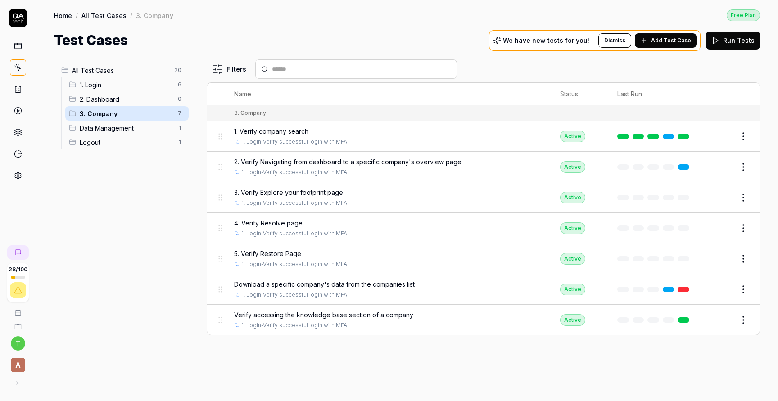
click at [112, 98] on span "2. Dashboard" at bounding box center [126, 99] width 93 height 9
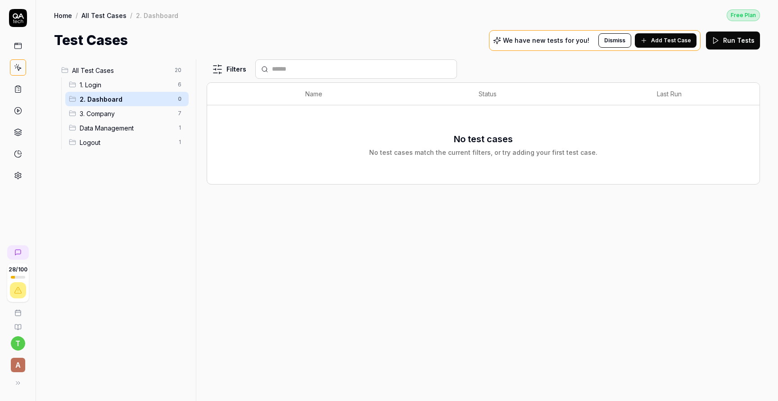
click at [118, 74] on span "All Test Cases" at bounding box center [120, 70] width 97 height 9
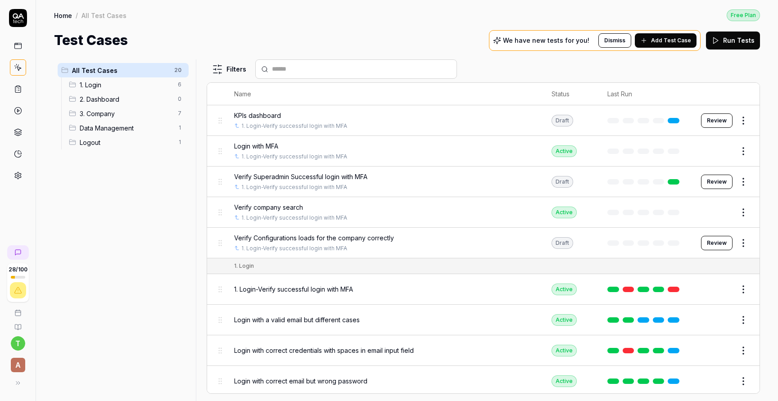
click at [131, 107] on div "3. Company 7" at bounding box center [126, 113] width 123 height 14
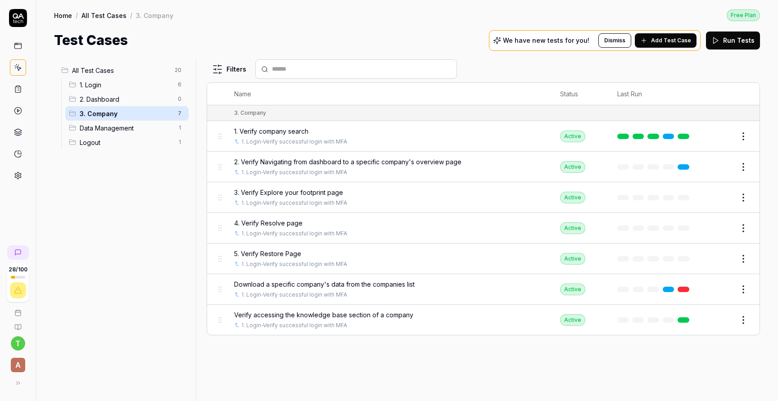
click at [154, 64] on div "All Test Cases 20" at bounding box center [123, 70] width 131 height 14
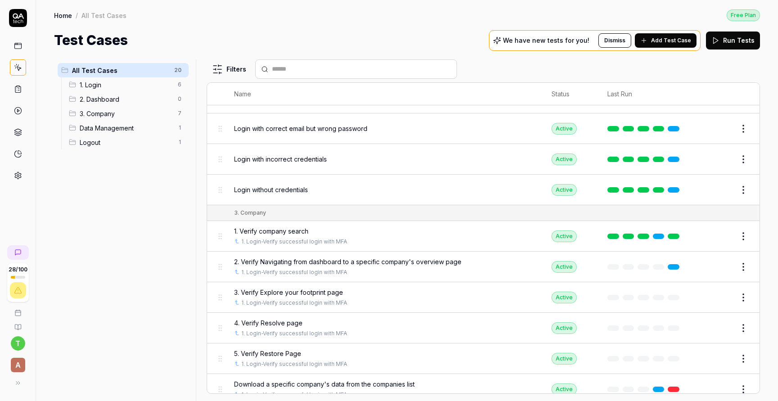
scroll to position [380, 0]
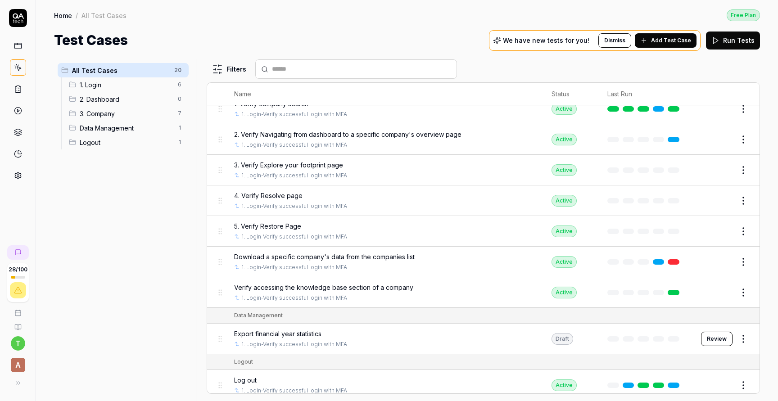
click at [133, 115] on span "3. Company" at bounding box center [126, 113] width 93 height 9
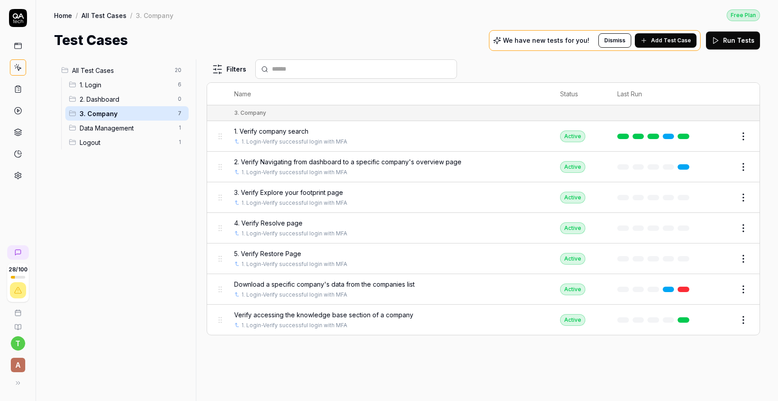
scroll to position [0, 0]
click at [127, 69] on span "All Test Cases" at bounding box center [120, 70] width 97 height 9
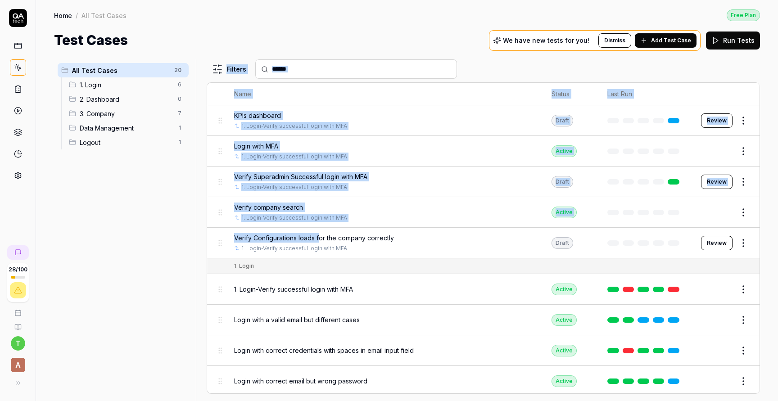
drag, startPoint x: 320, startPoint y: 237, endPoint x: 198, endPoint y: 151, distance: 149.0
click at [198, 151] on div "All Test Cases 20 1. Login 6 2. Dashboard 0 3. Company 7 Data Management 1 Logo…" at bounding box center [407, 230] width 706 height 342
click at [200, 204] on div at bounding box center [199, 230] width 11 height 342
click at [202, 210] on div at bounding box center [199, 230] width 11 height 342
click at [320, 4] on div "Home / All Test Cases Free Plan Home / All Test Cases Free Plan Test Cases We h…" at bounding box center [407, 25] width 742 height 50
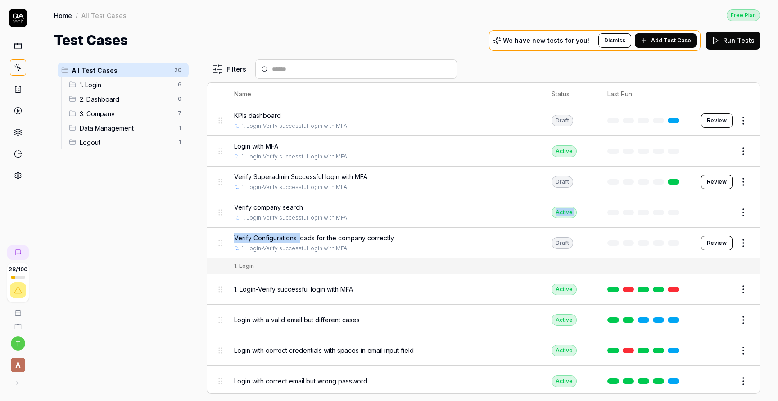
drag, startPoint x: 300, startPoint y: 232, endPoint x: 247, endPoint y: 224, distance: 54.1
click at [247, 224] on tbody "KPIs dashboard 1. Login-Verify successful login with MFA Draft Review Login wit…" at bounding box center [483, 181] width 552 height 153
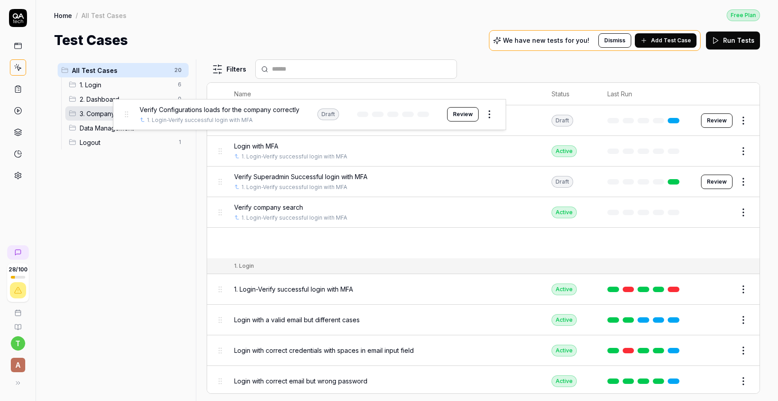
drag, startPoint x: 221, startPoint y: 242, endPoint x: 110, endPoint y: 112, distance: 171.1
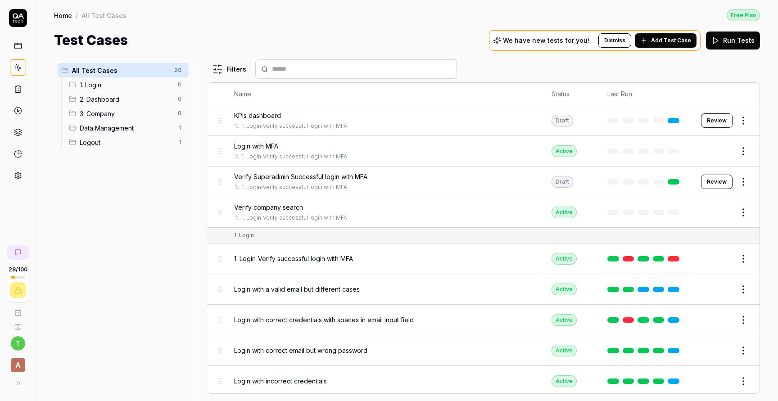
click at [136, 114] on span "3. Company" at bounding box center [126, 113] width 93 height 9
